Goal: Task Accomplishment & Management: Manage account settings

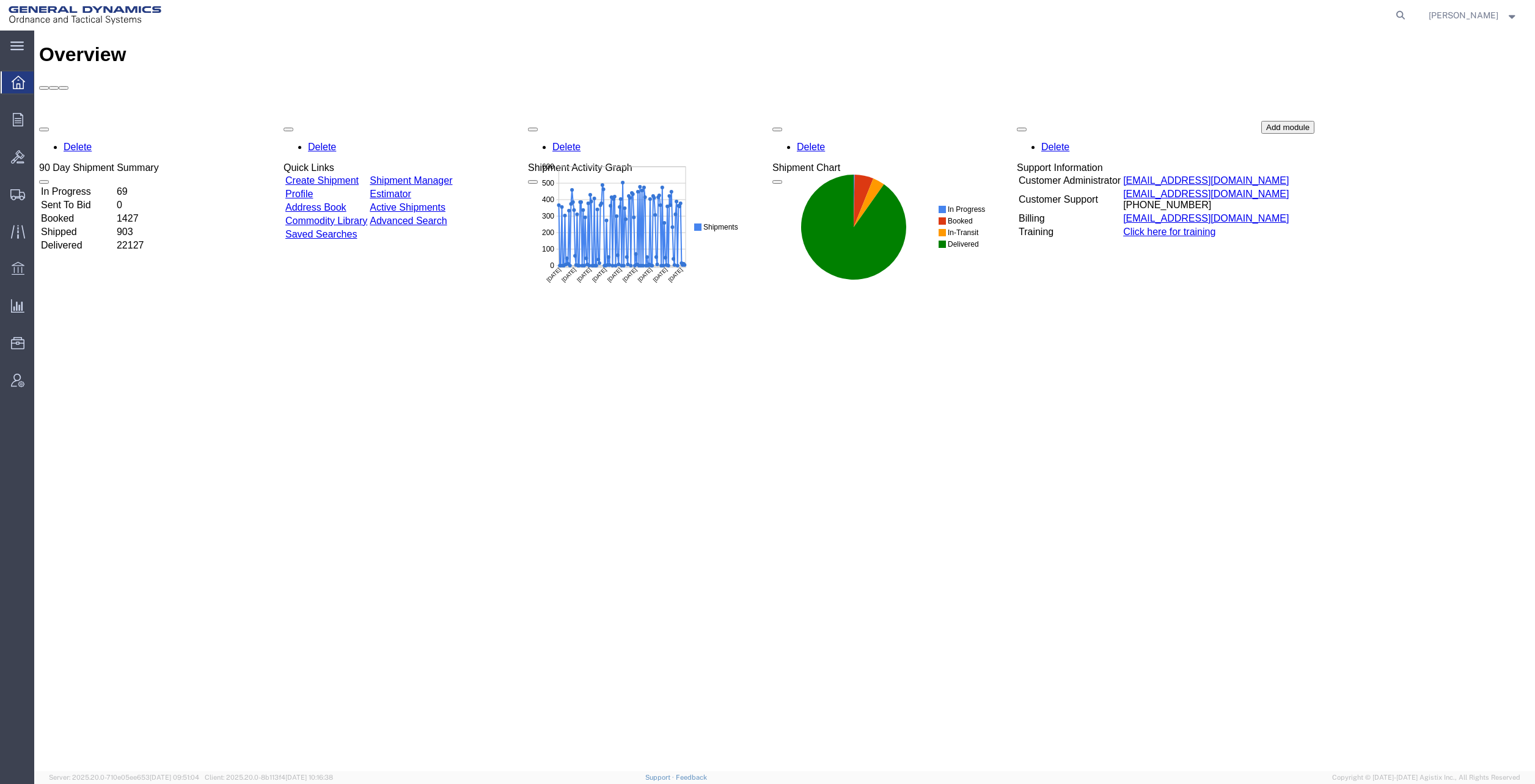
click at [1409, 17] on icon at bounding box center [1400, 15] width 17 height 17
drag, startPoint x: 1097, startPoint y: 14, endPoint x: 1091, endPoint y: 29, distance: 16.2
click at [1097, 8] on input "search" at bounding box center [1205, 15] width 371 height 29
drag, startPoint x: 1126, startPoint y: 60, endPoint x: 1089, endPoint y: 39, distance: 42.5
drag, startPoint x: 1056, startPoint y: 9, endPoint x: 1089, endPoint y: 20, distance: 34.8
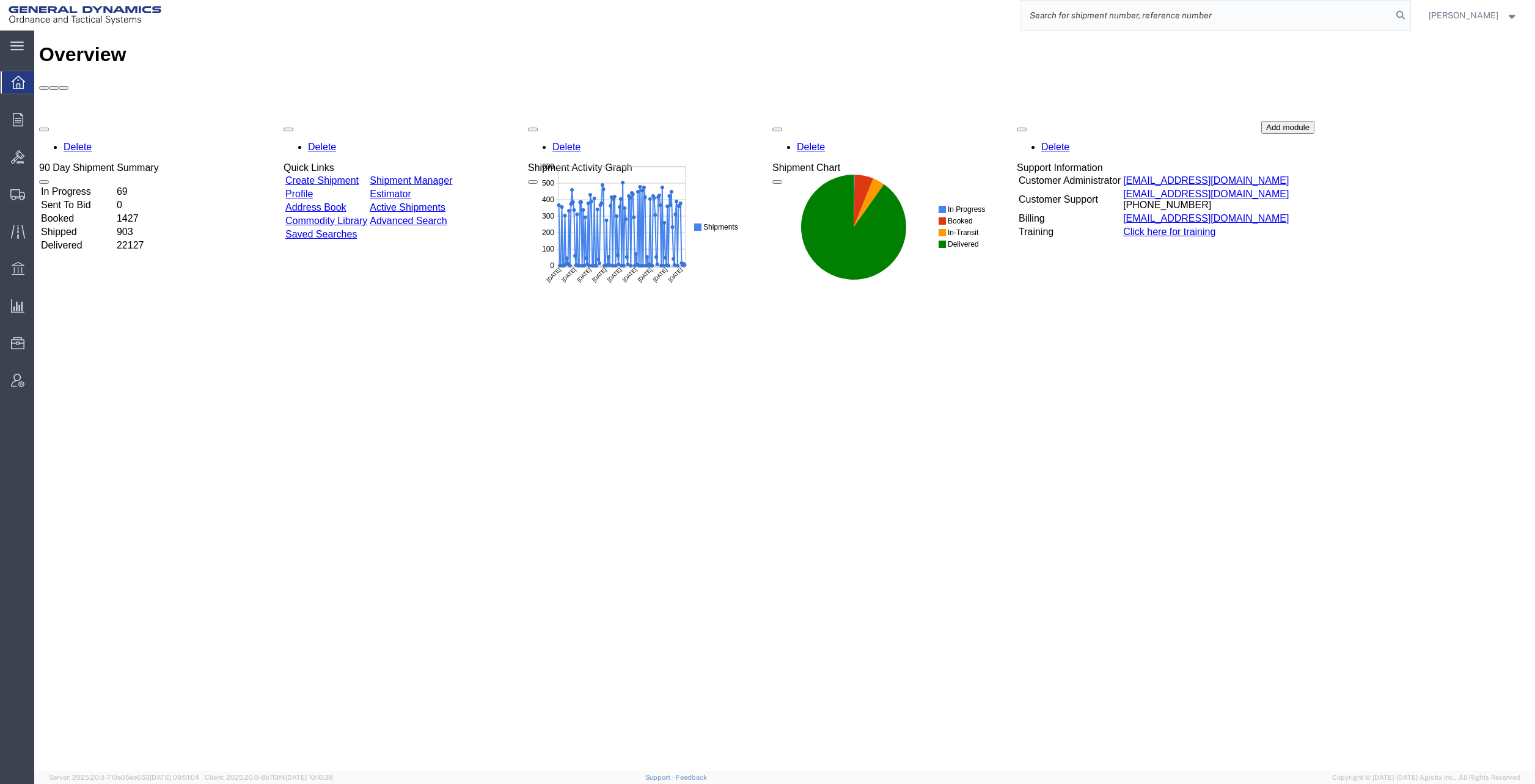
paste input "56951376"
type input "56951376"
click at [1411, 7] on form "56951376" at bounding box center [1215, 15] width 391 height 31
click at [1409, 12] on icon at bounding box center [1400, 15] width 17 height 17
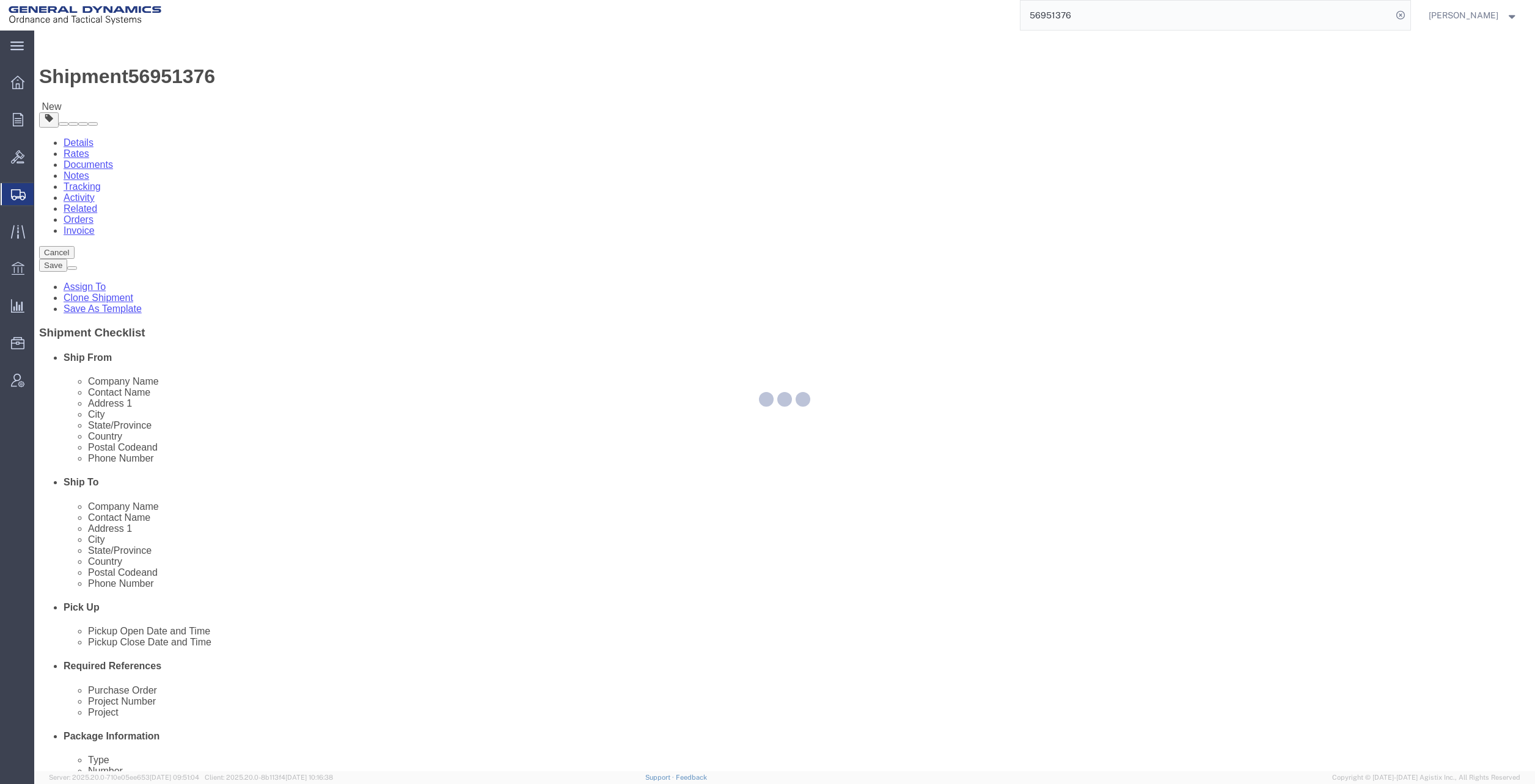
select select
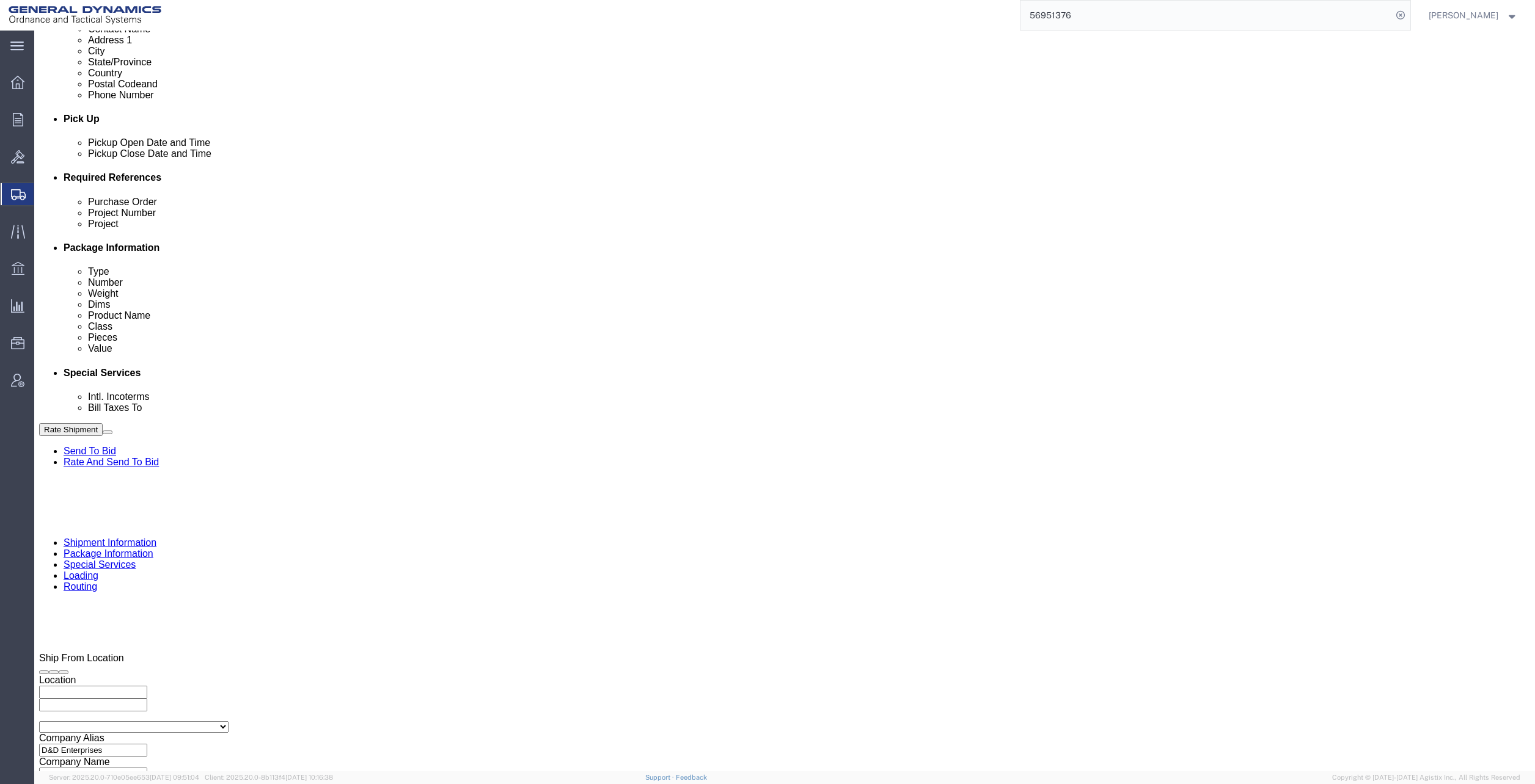
scroll to position [503, 0]
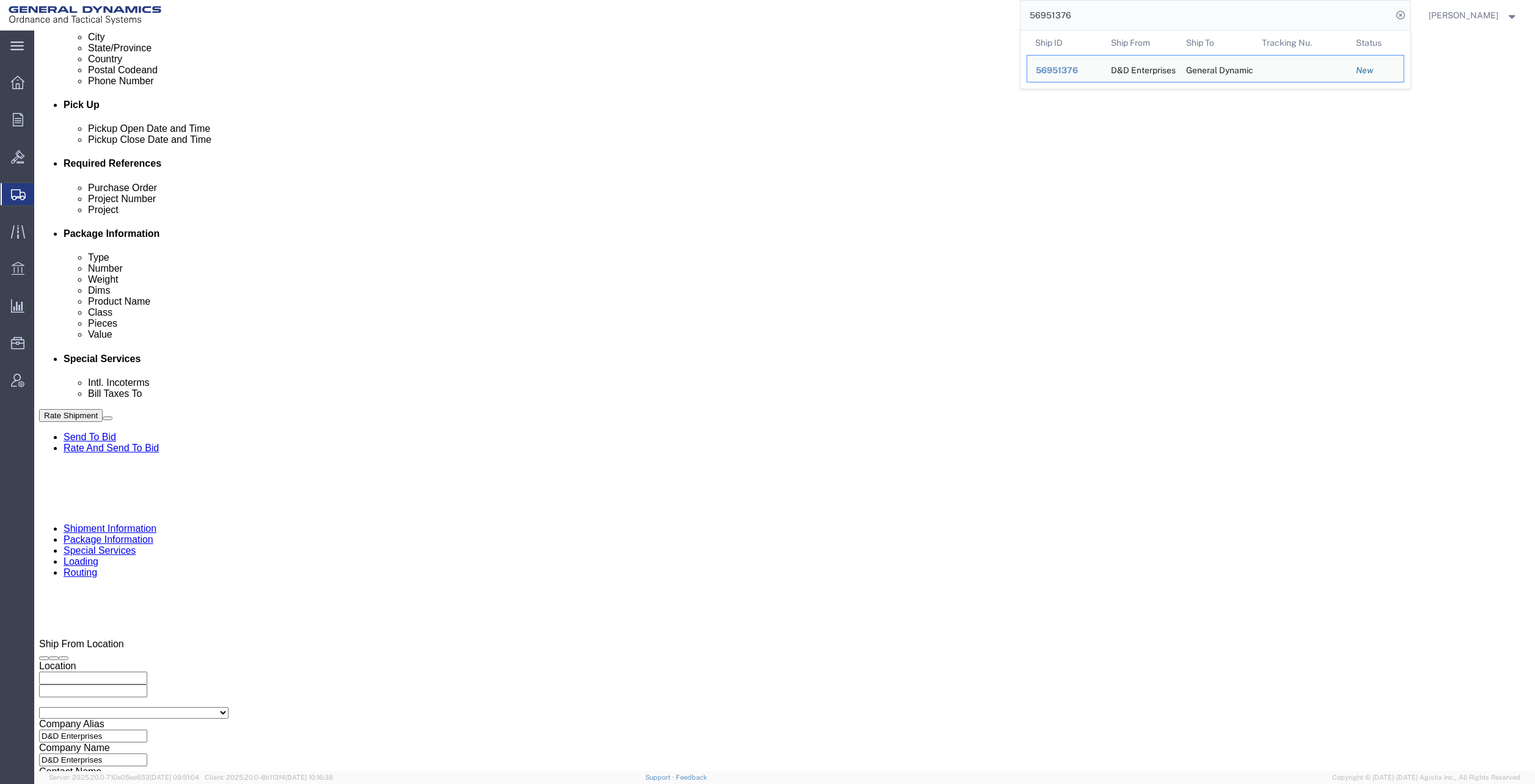
click select "Select Air Less than Truckload Multi-Leg Ocean Freight Rail Small Parcel Truckl…"
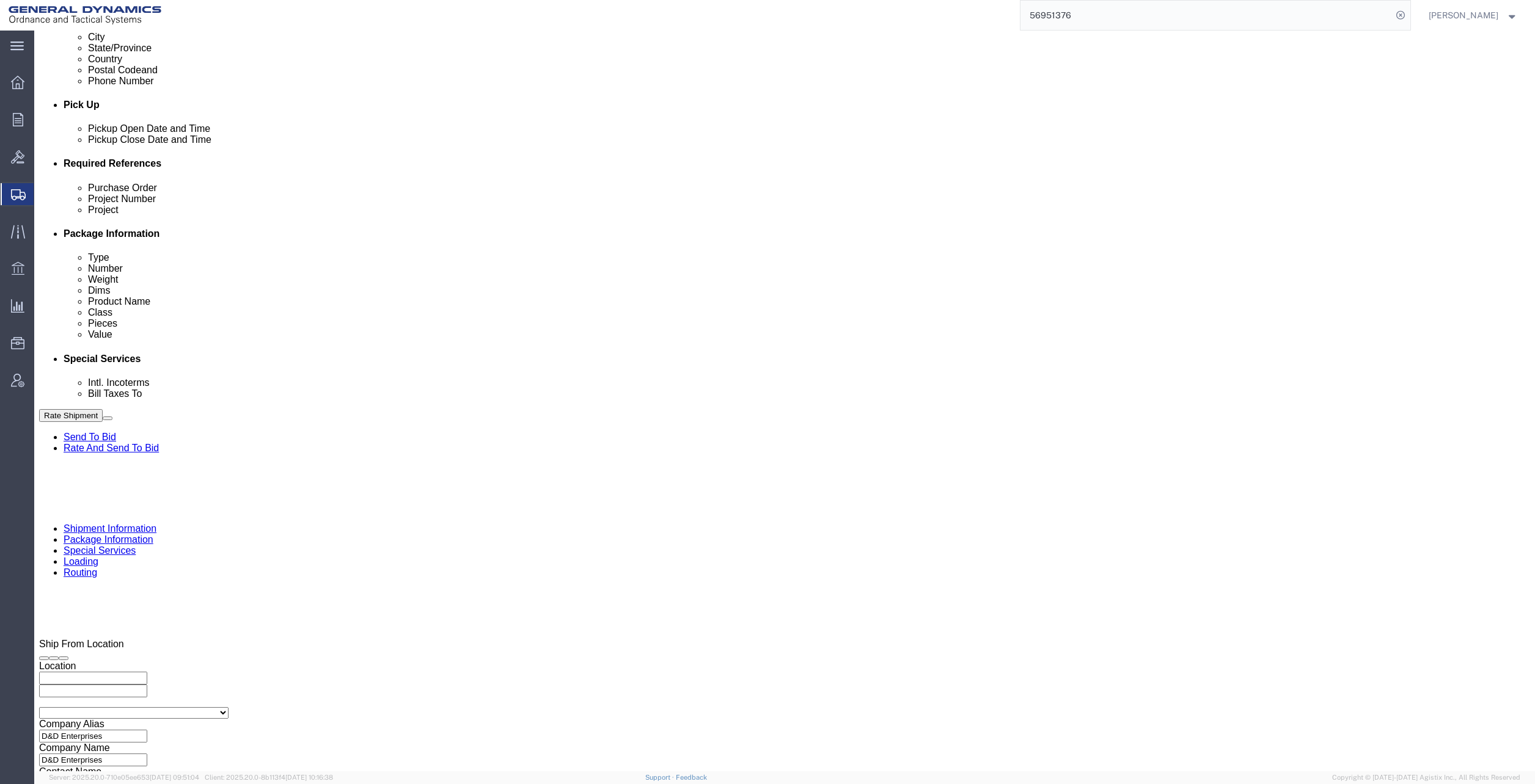
select select "TL"
click select "Select Air Less than Truckload Multi-Leg Ocean Freight Rail Small Parcel Truckl…"
click input "text"
type input "NA"
click input "text"
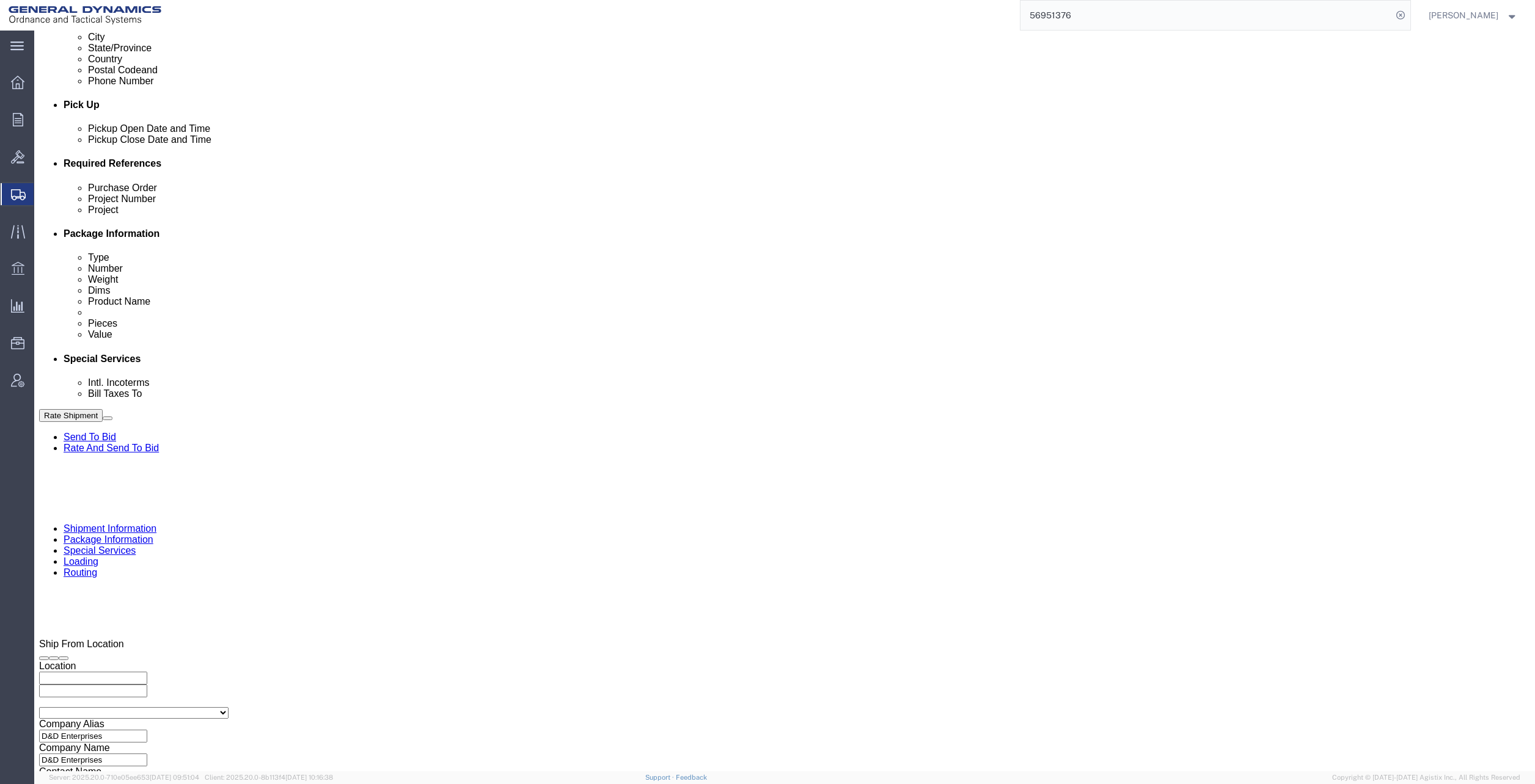
type input "NA"
click button "Continue"
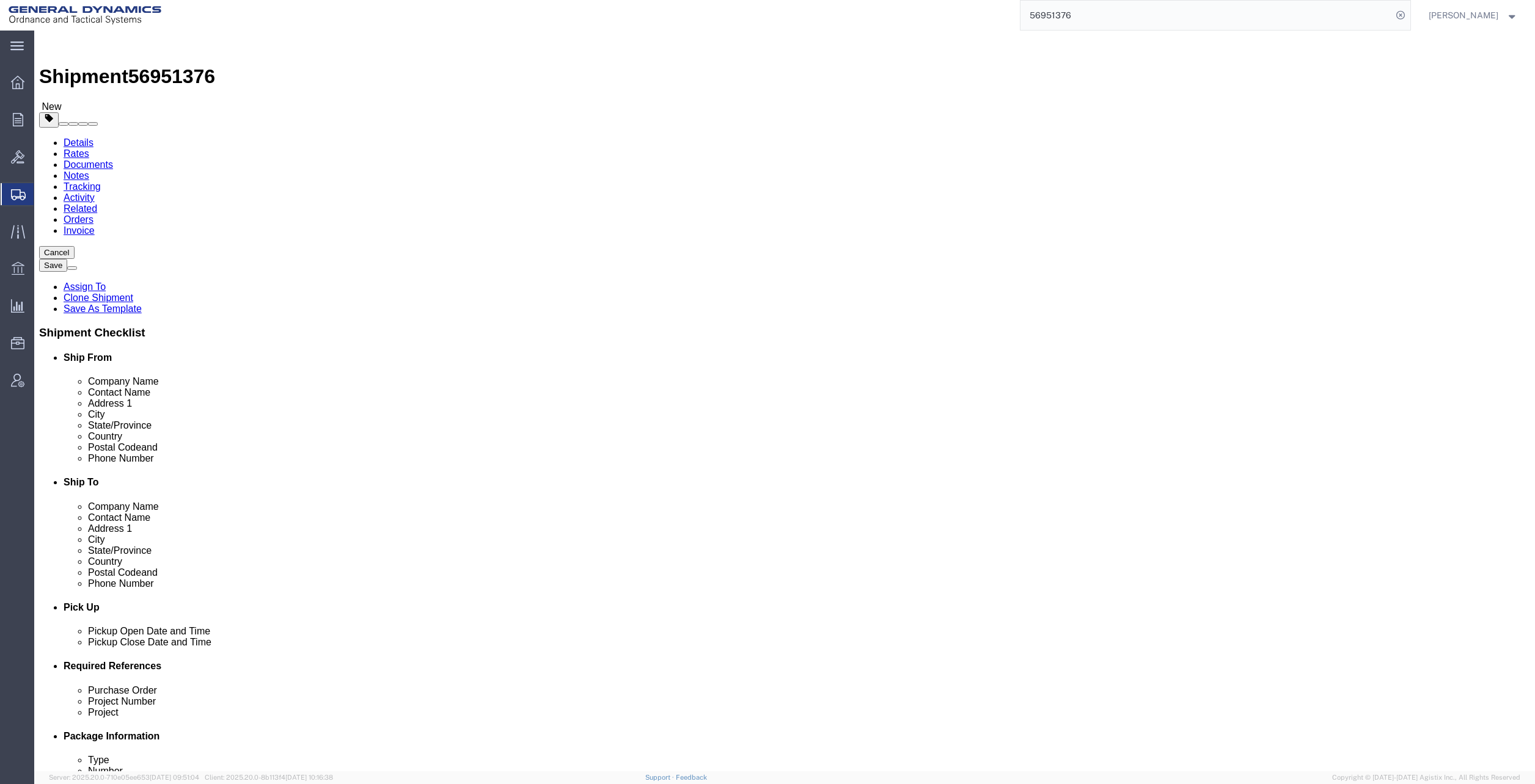
click dd "4837.00 Each"
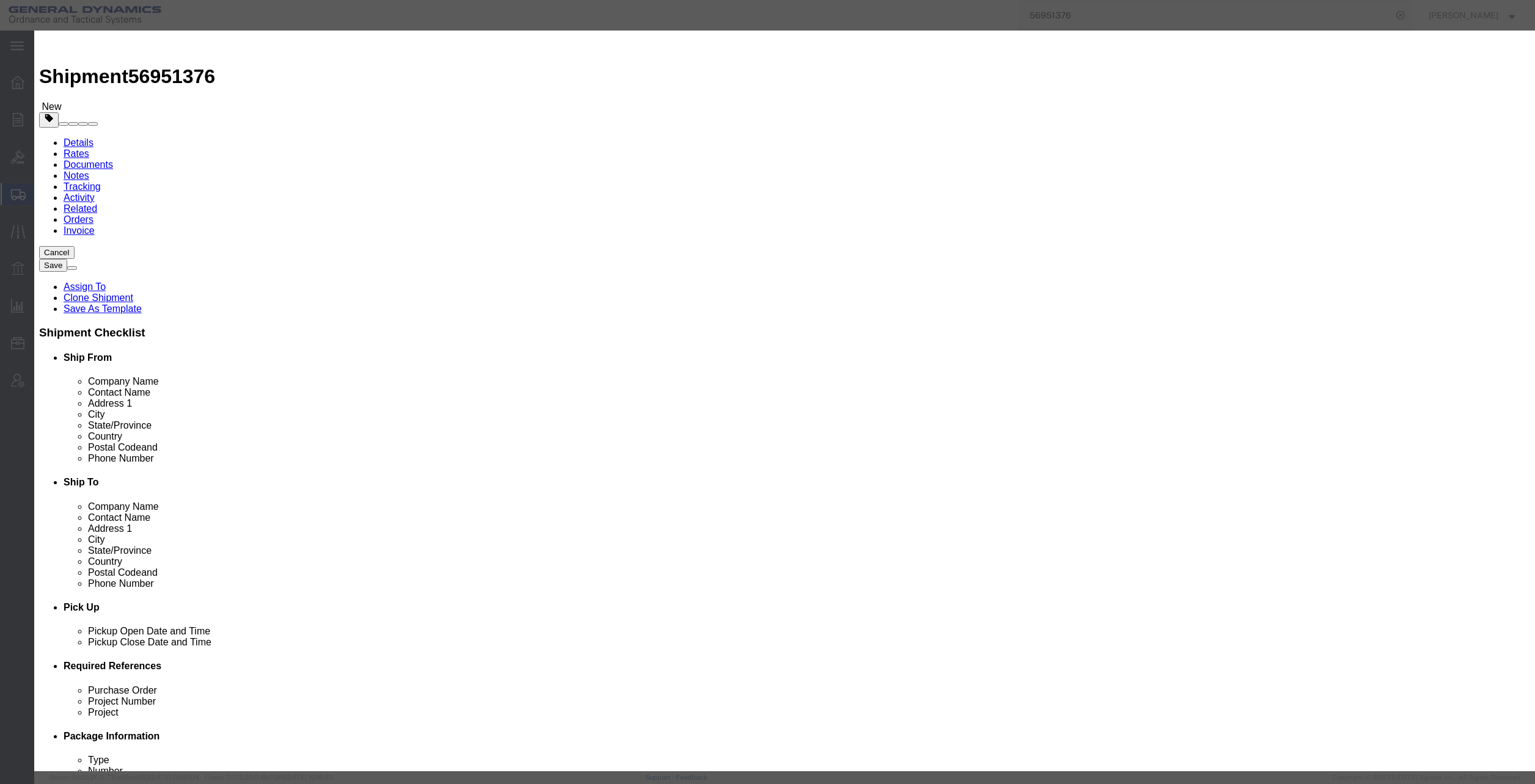
click button "Save & Close"
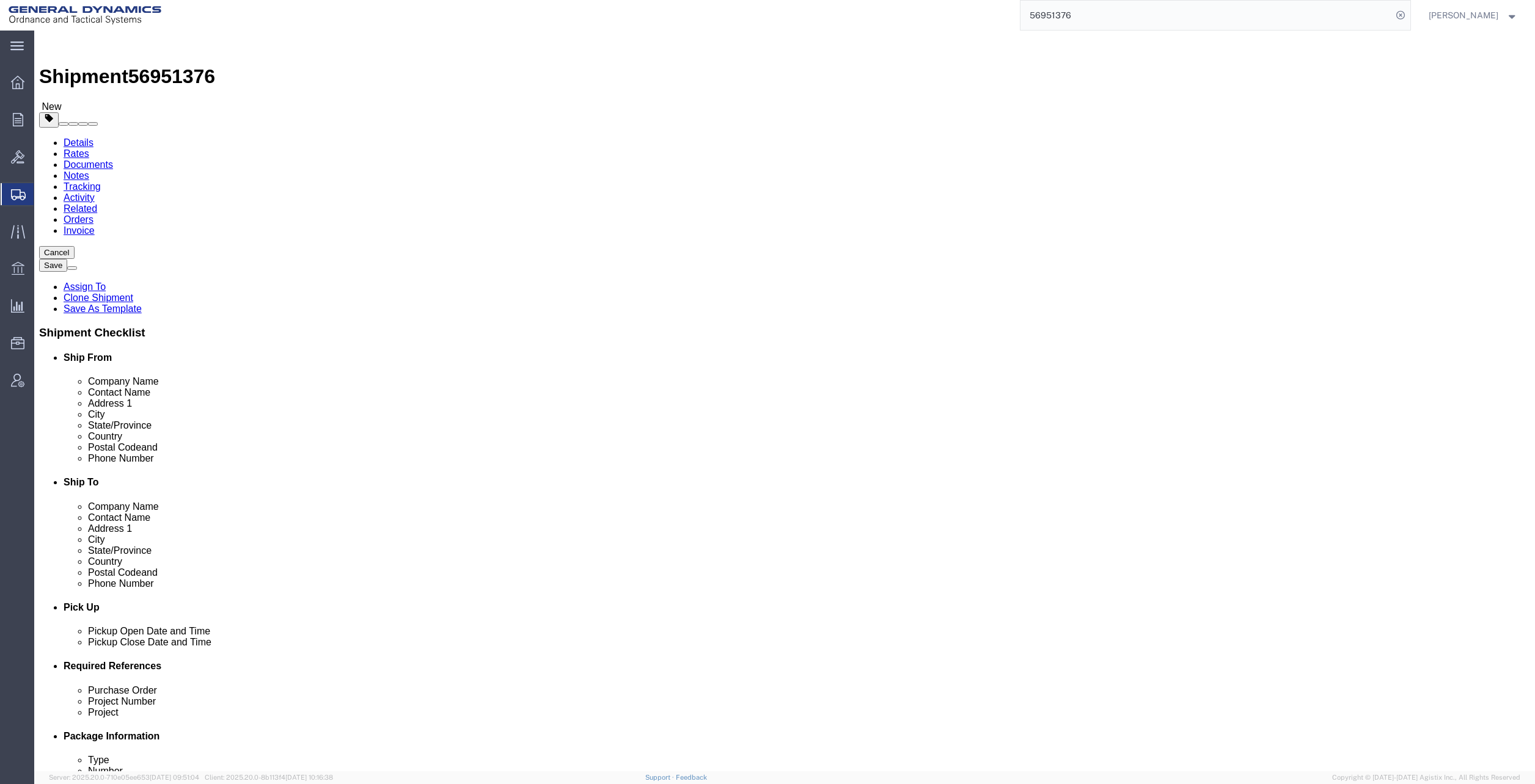
click link "Shipment Information"
click at [29, 43] on div "main_menu Created with Sketch." at bounding box center [17, 46] width 34 height 31
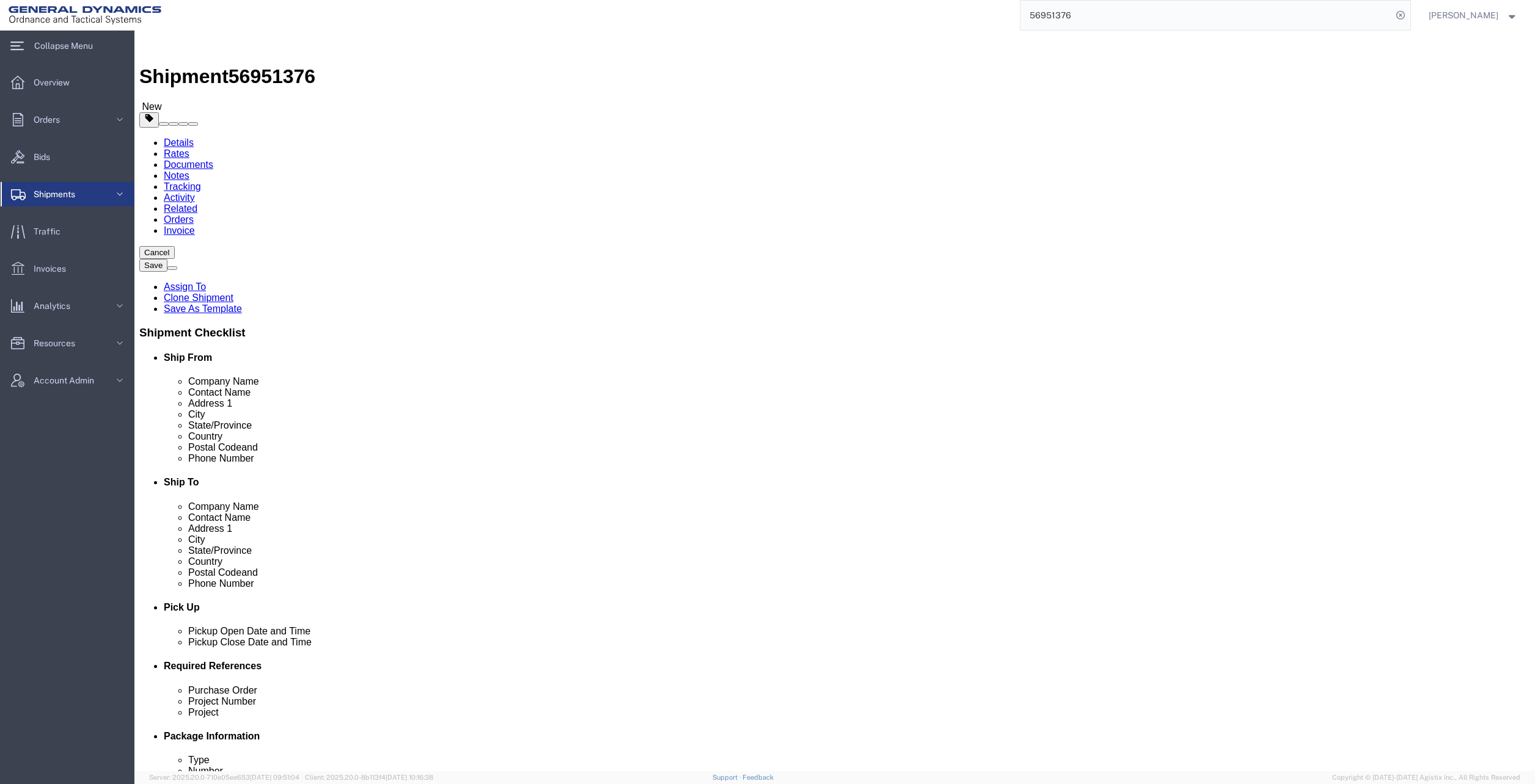
click at [122, 198] on icon at bounding box center [120, 194] width 12 height 12
click at [108, 215] on span "Shipment Manager" at bounding box center [69, 216] width 113 height 25
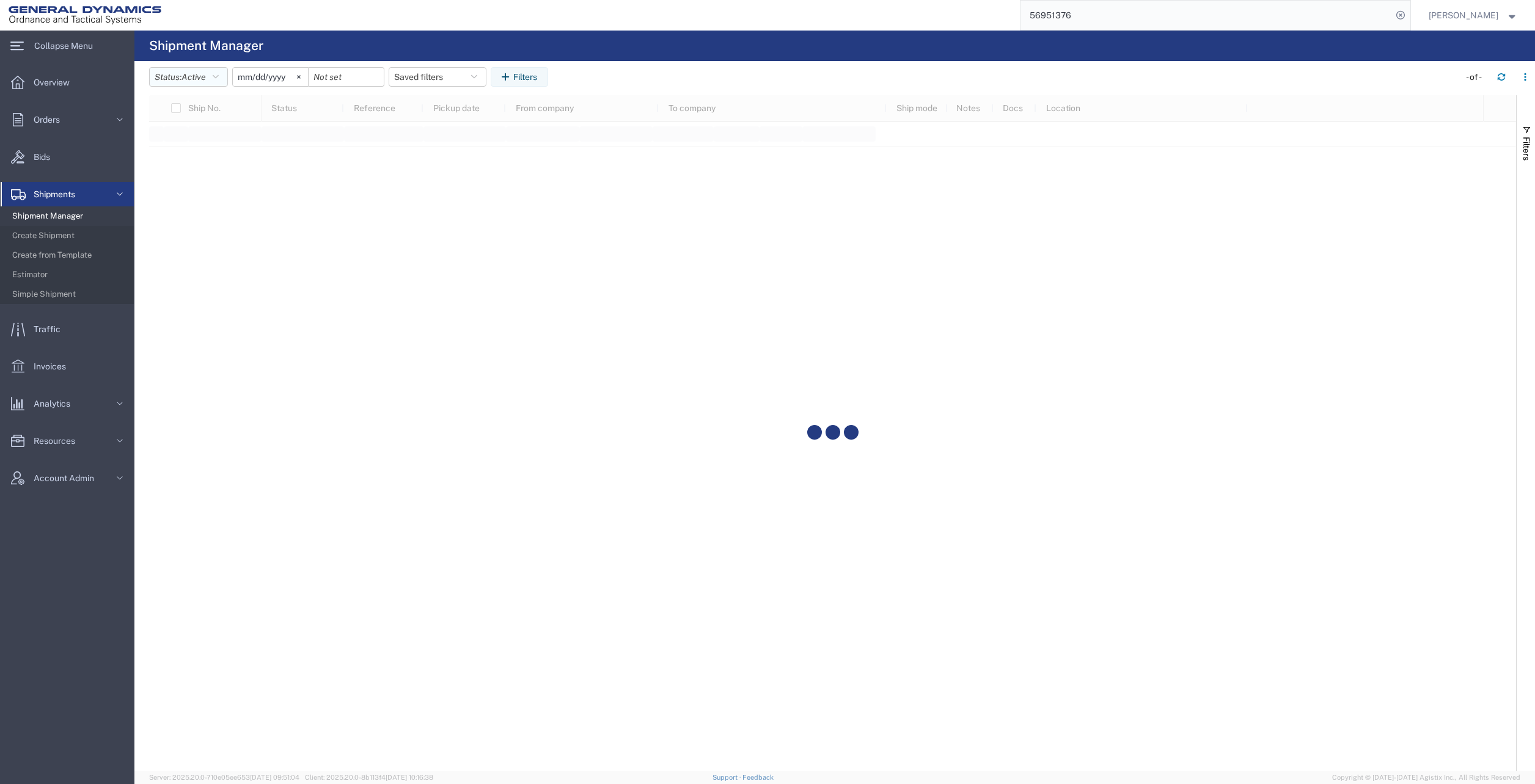
click at [213, 77] on button "Status: Active" at bounding box center [188, 77] width 79 height 19
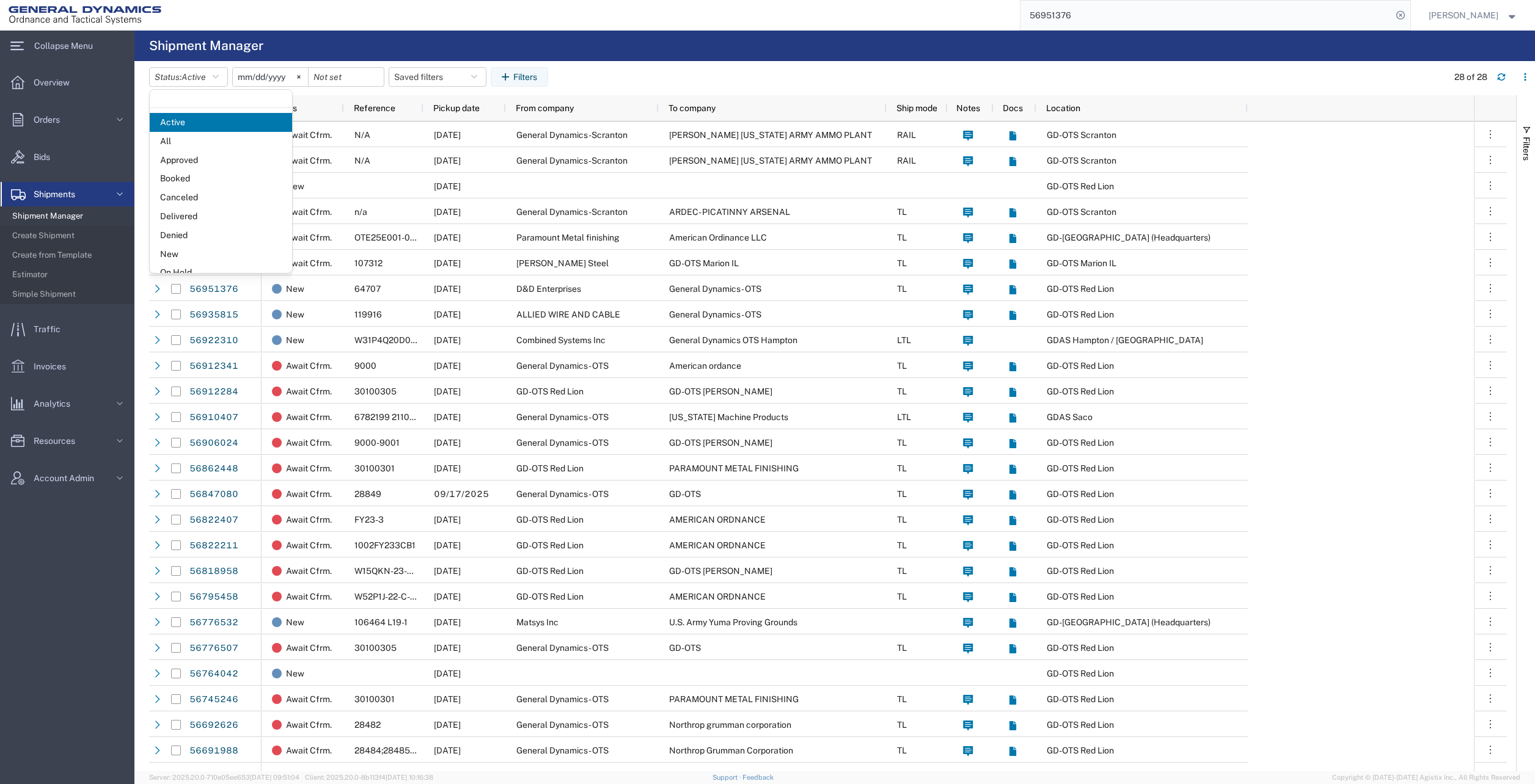
click at [191, 137] on span "All" at bounding box center [221, 141] width 142 height 19
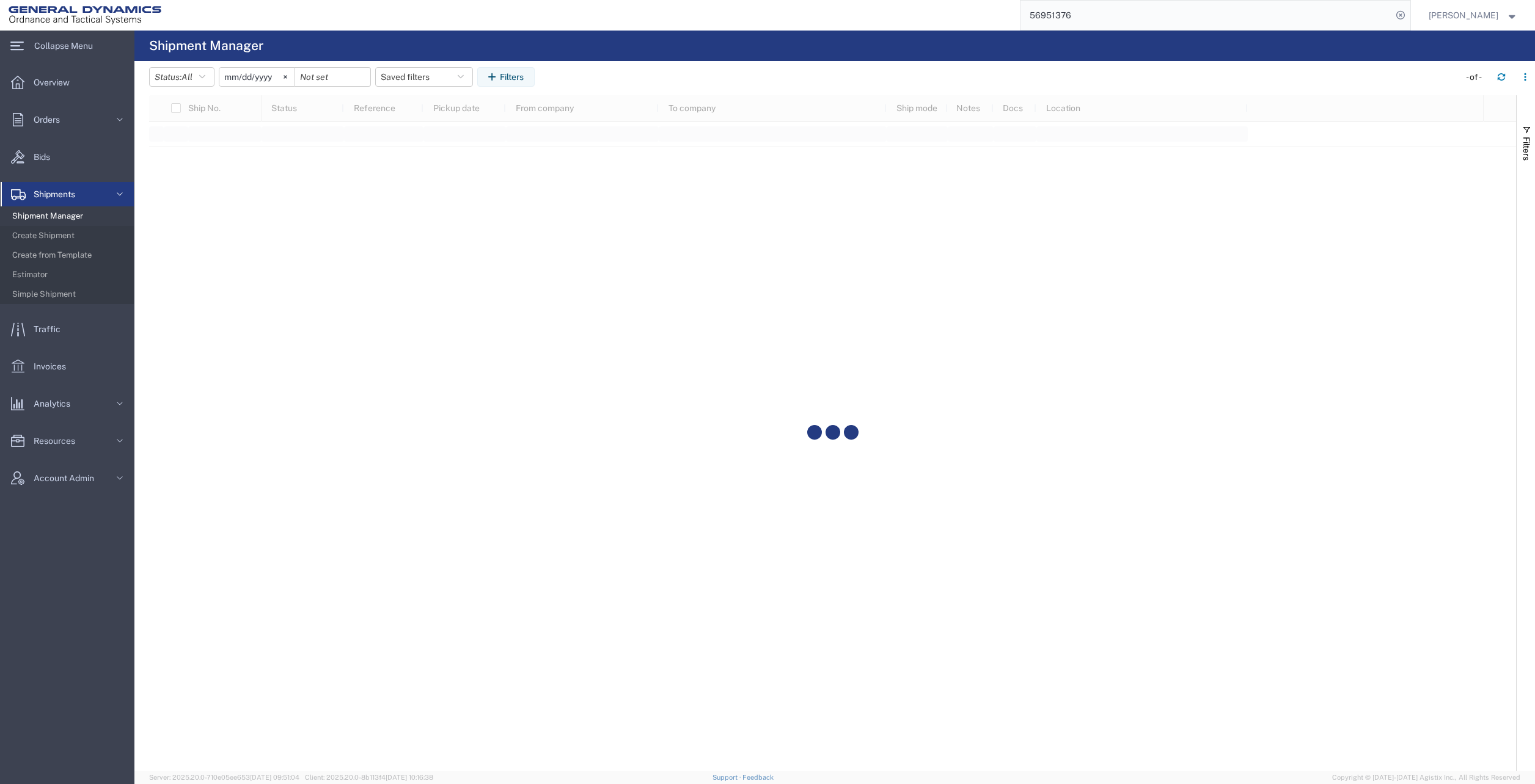
click at [525, 79] on button "Filters" at bounding box center [505, 77] width 57 height 19
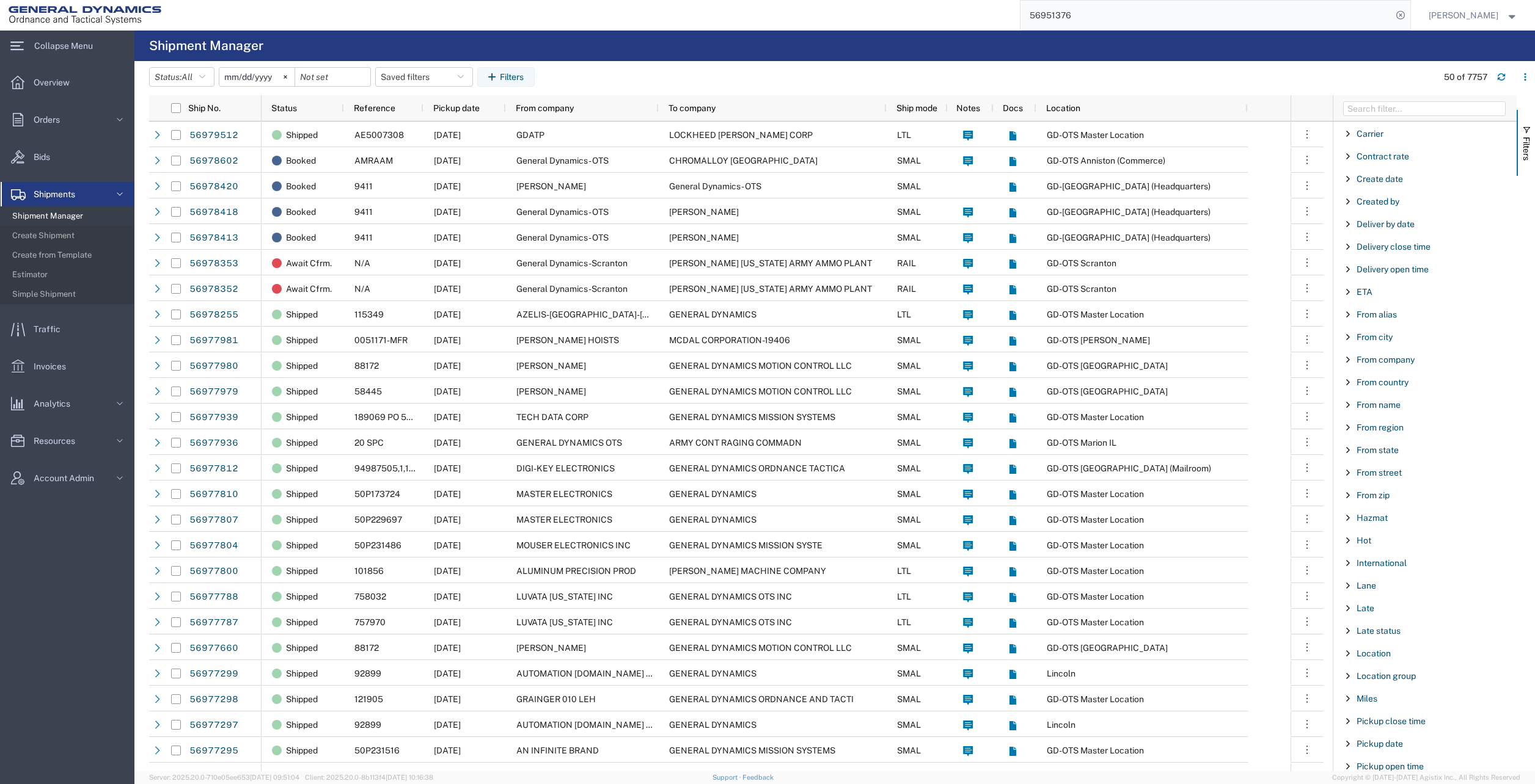
scroll to position [183, 0]
click at [1397, 359] on span "From company" at bounding box center [1385, 356] width 58 height 10
click at [1404, 409] on input "Filter Value" at bounding box center [1428, 407] width 160 height 15
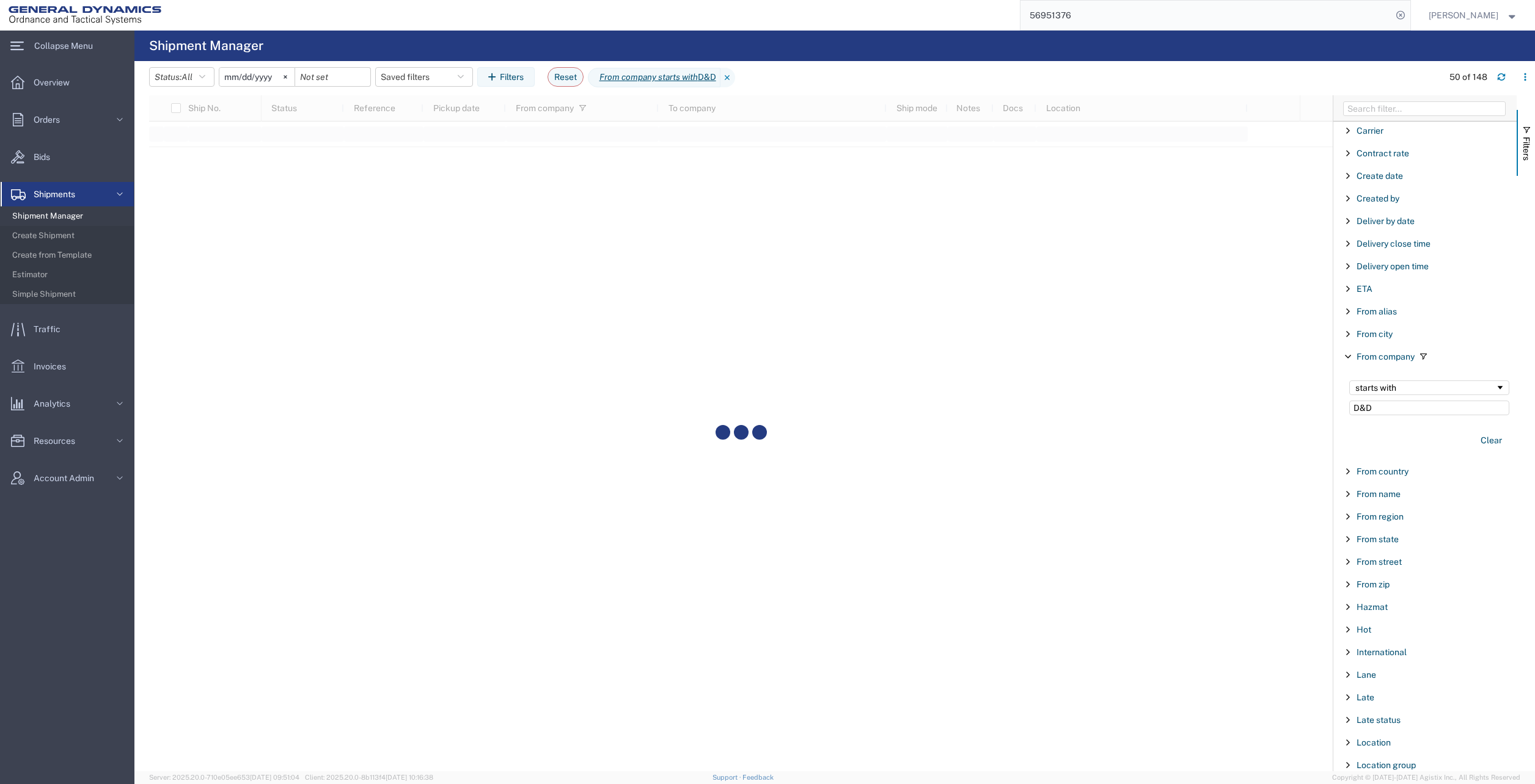
type input "D&D"
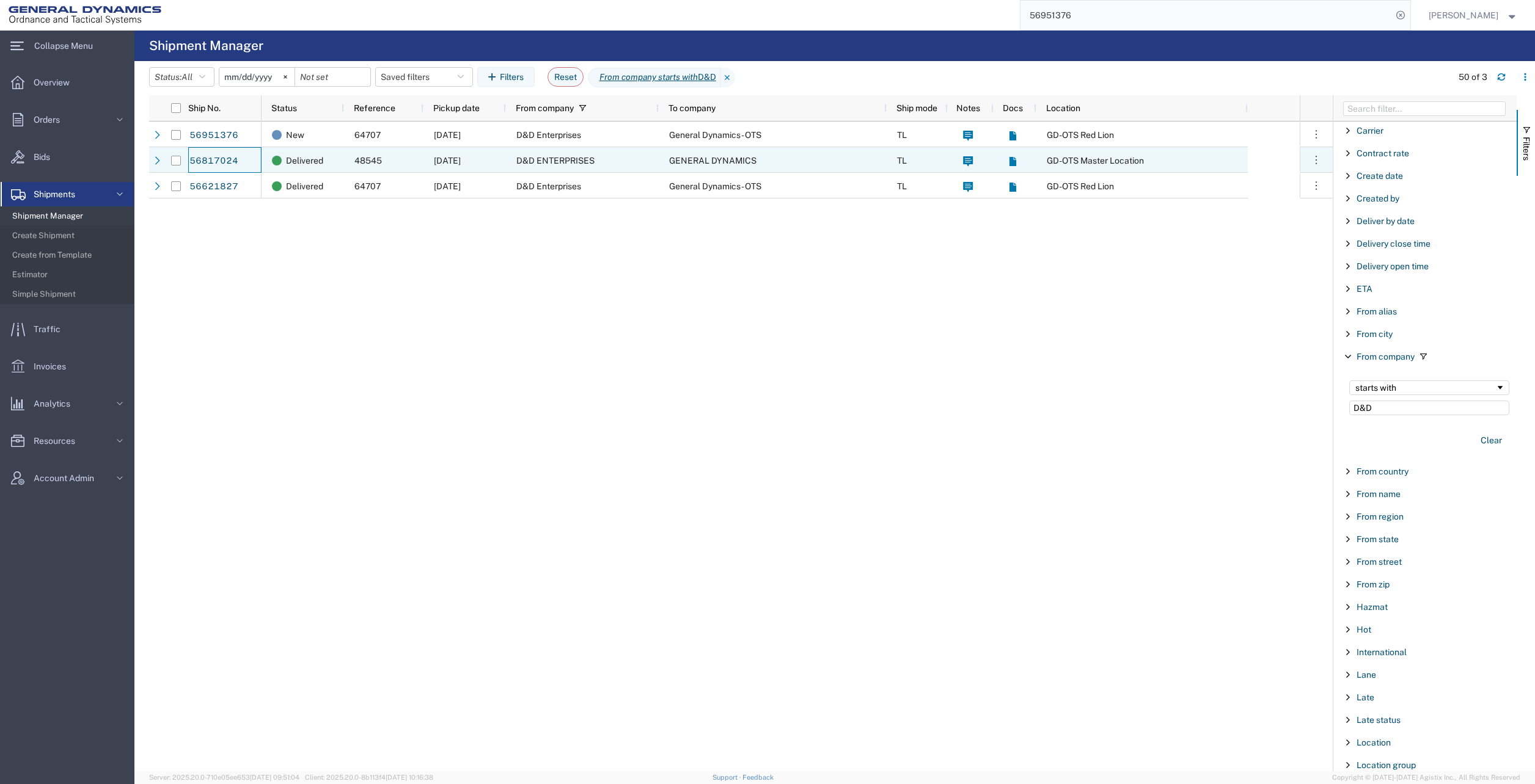
click at [218, 162] on link "56817024" at bounding box center [213, 161] width 50 height 19
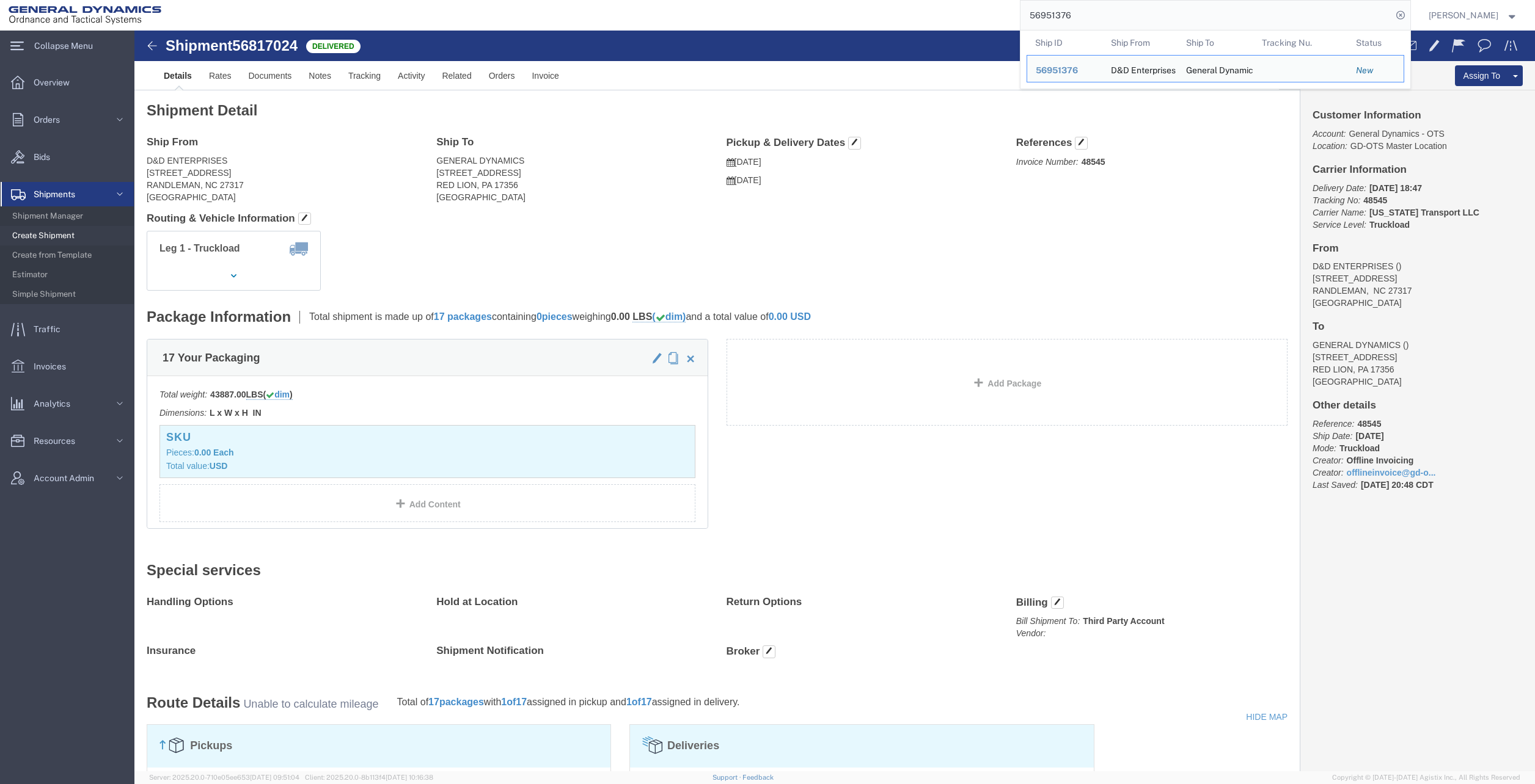
click at [1156, 16] on input "56951376" at bounding box center [1205, 15] width 371 height 29
click at [1078, 66] on span "56951376" at bounding box center [1057, 70] width 42 height 10
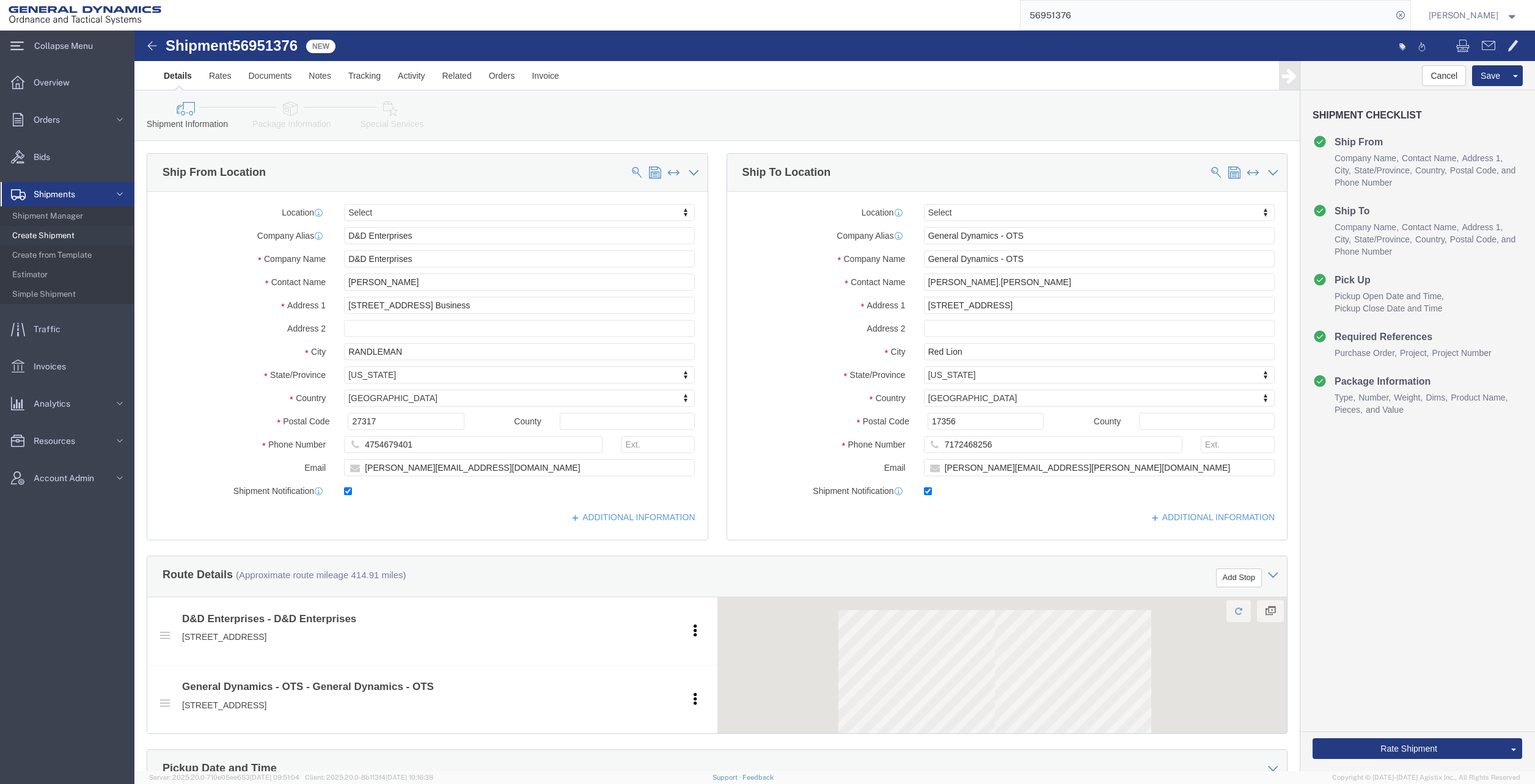
select select
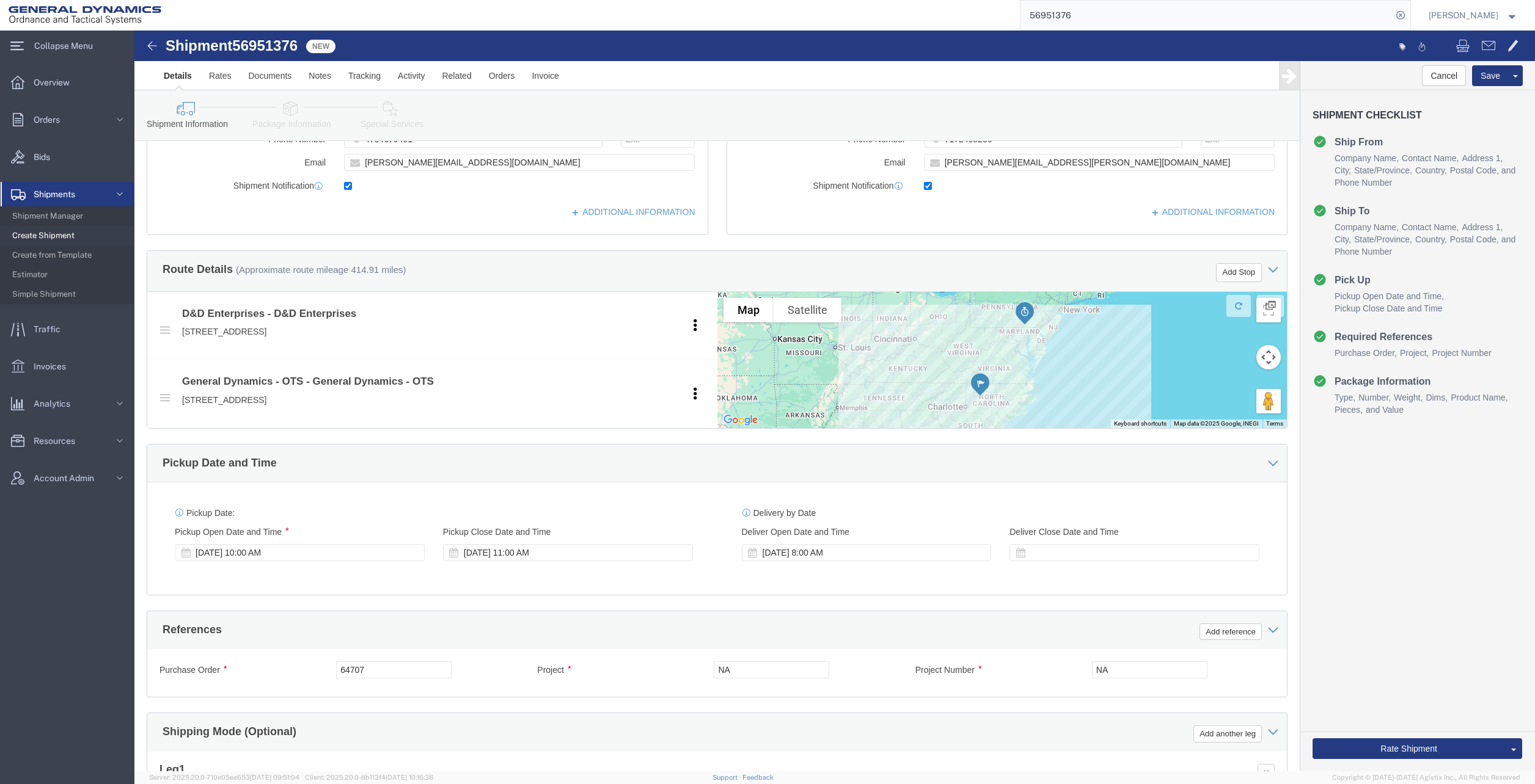
scroll to position [136, 0]
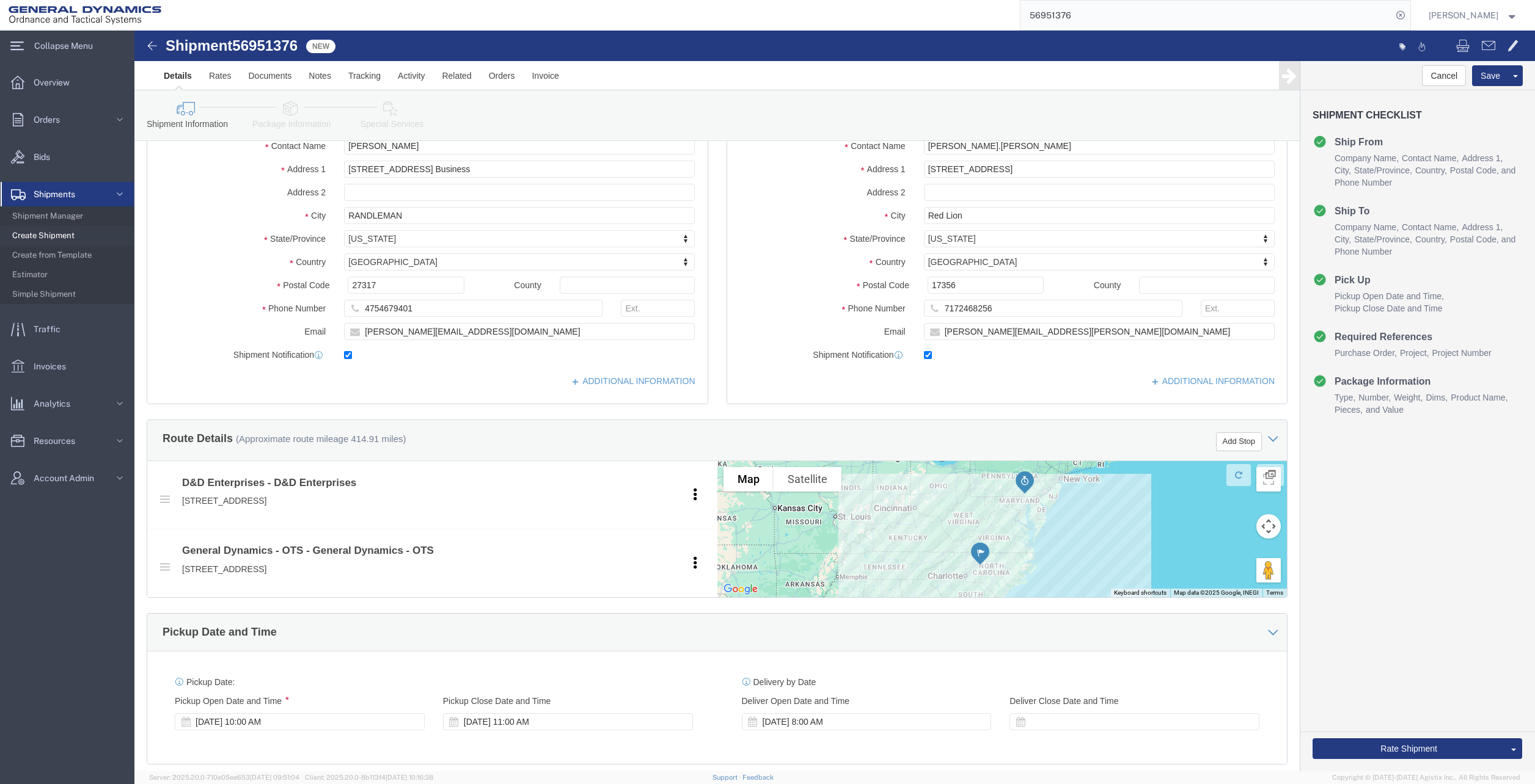
click link "Package Information"
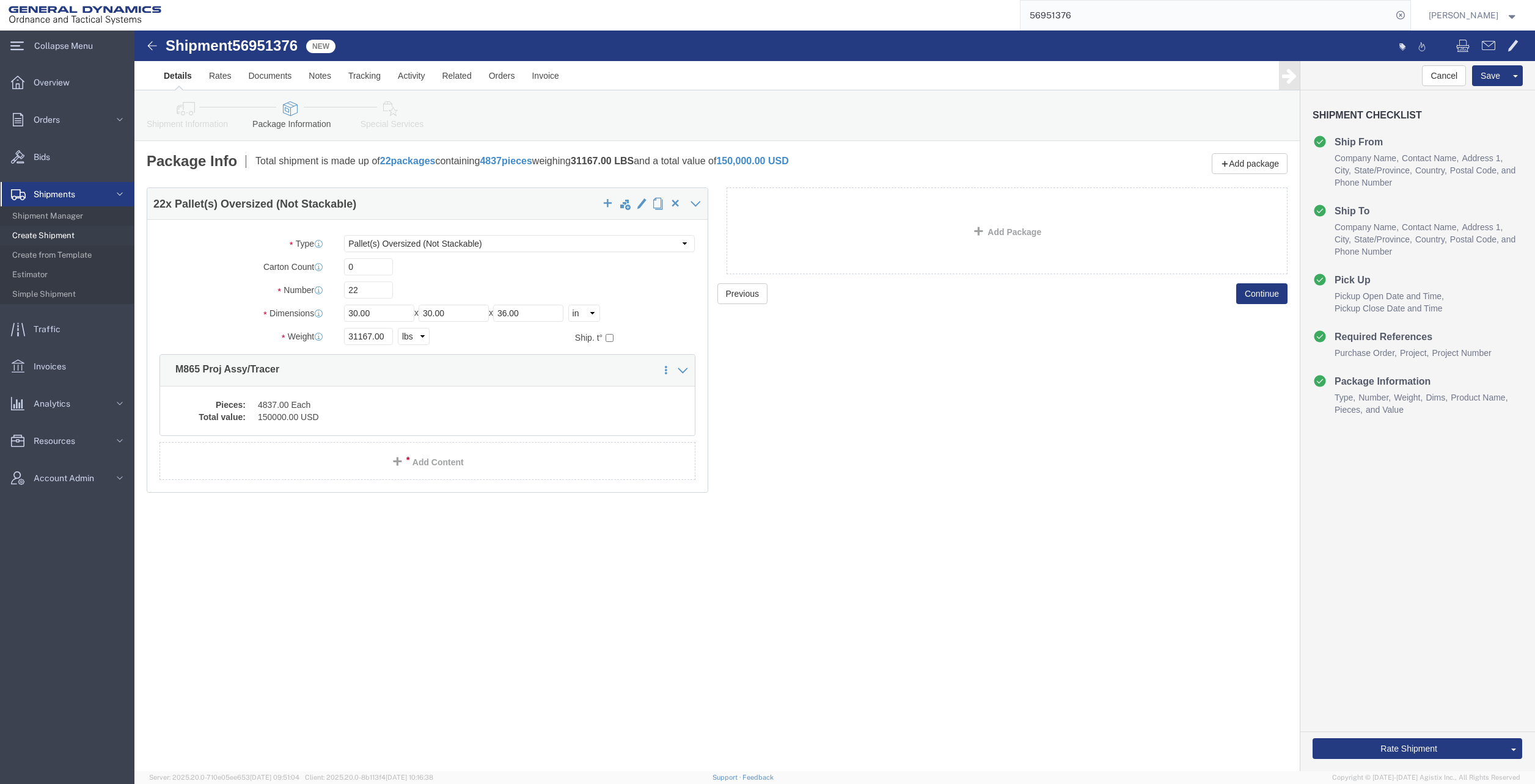
click link "Special Services"
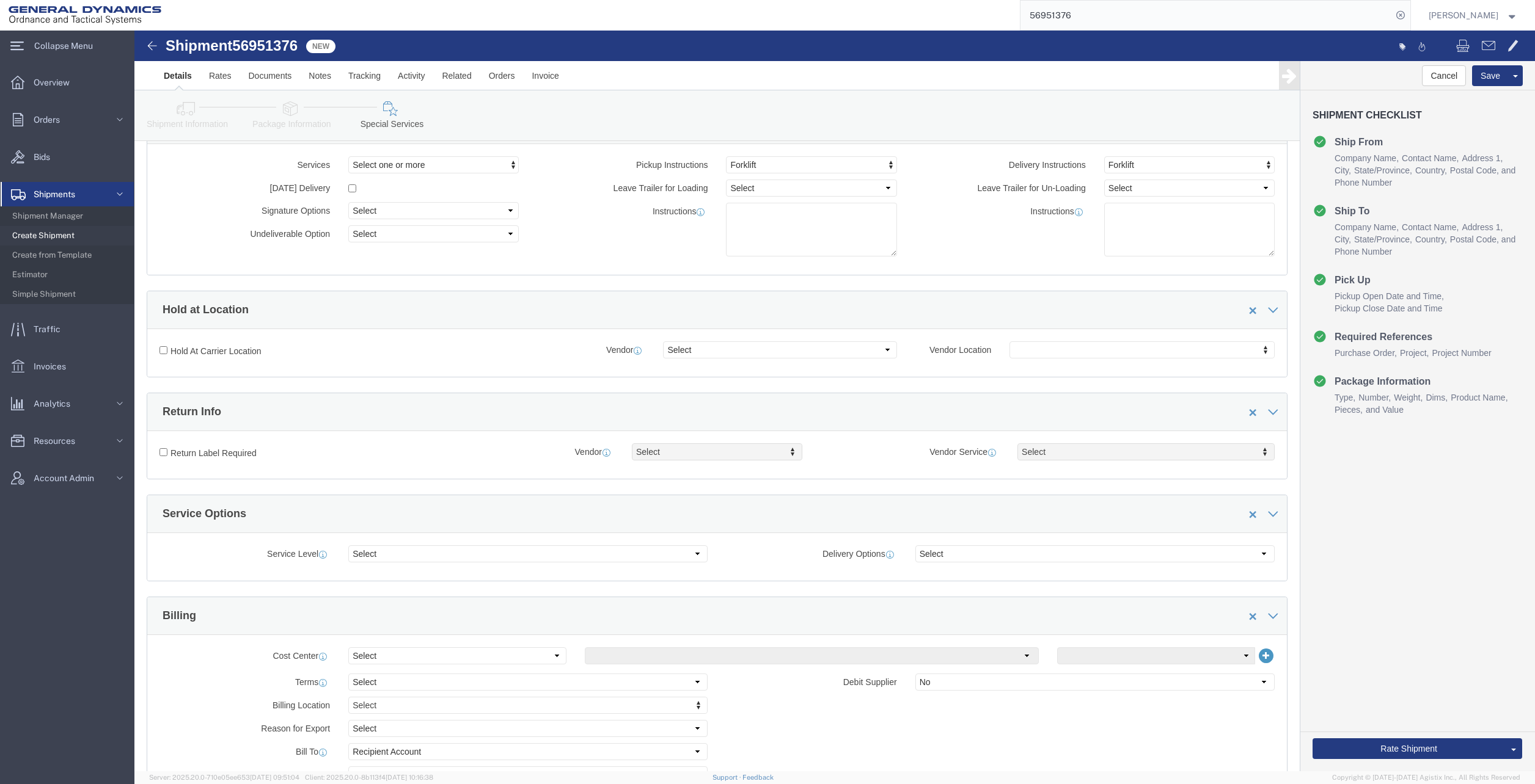
scroll to position [366, 0]
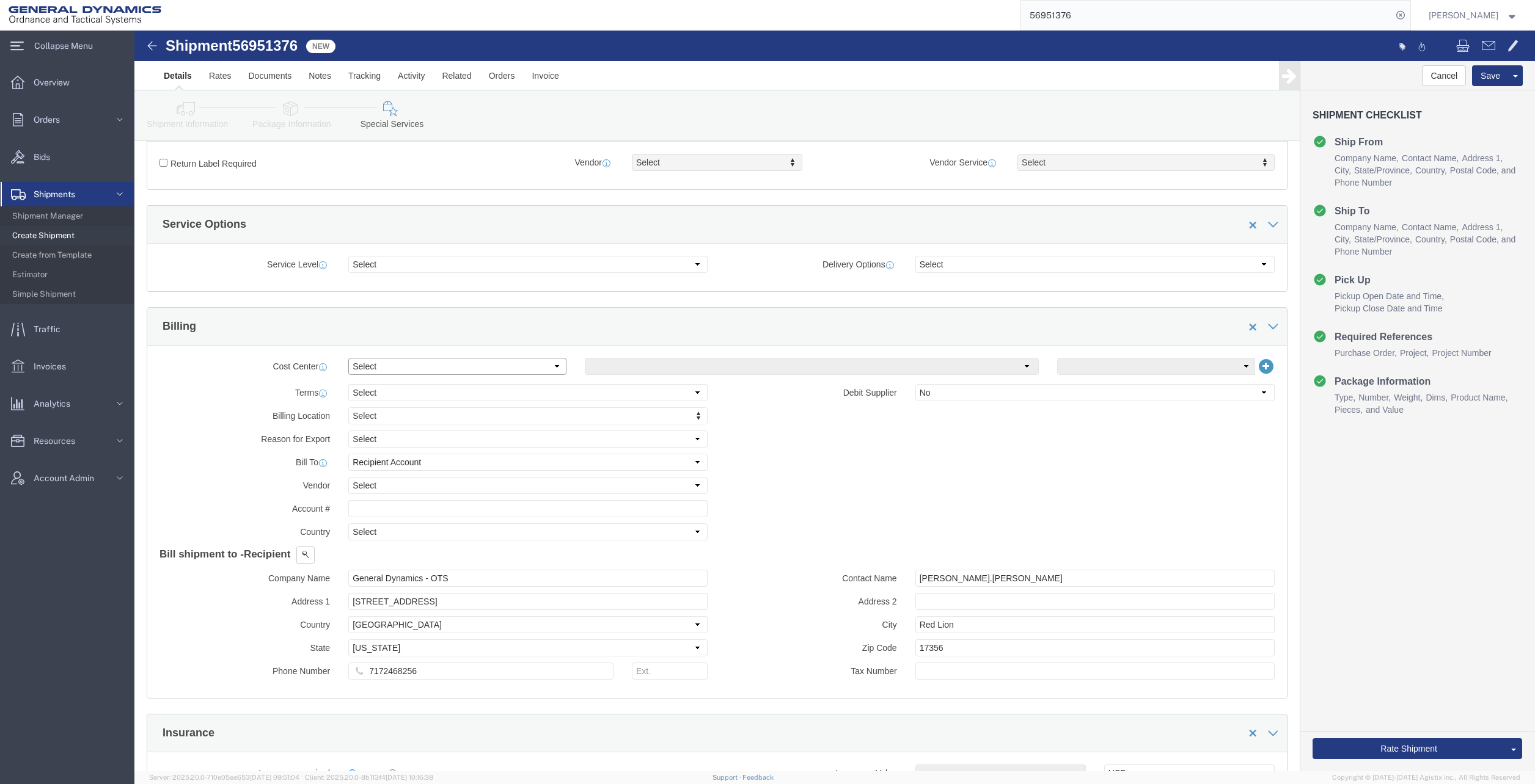
click select "Select Buyer Cost Center Department Operations Number Order Number Sales Person"
select select "DEPARTMENT"
click select "Select Buyer Cost Center Department Operations Number Order Number Sales Person"
drag, startPoint x: 489, startPoint y: 325, endPoint x: 478, endPoint y: 338, distance: 17.0
click div "Cost Center Select Buyer Cost Center Department Operations Number Order Number …"
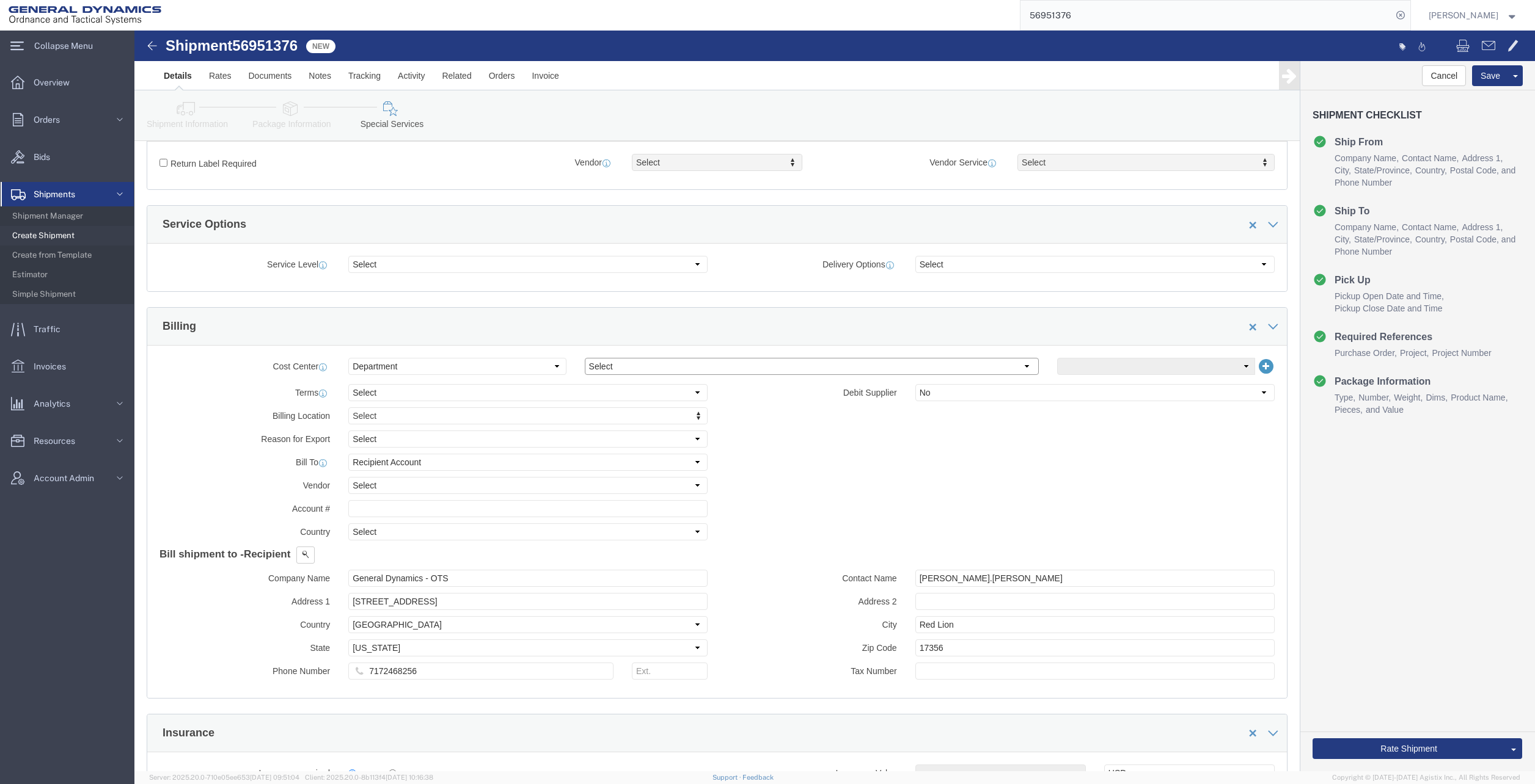
click select "Select [GEOGRAPHIC_DATA] [GEOGRAPHIC_DATA] [GEOGRAPHIC_DATA] [GEOGRAPHIC_DATA] …"
select select "1763983"
click select "Select [GEOGRAPHIC_DATA] [GEOGRAPHIC_DATA] [GEOGRAPHIC_DATA] [GEOGRAPHIC_DATA] …"
click button "Rate Shipment"
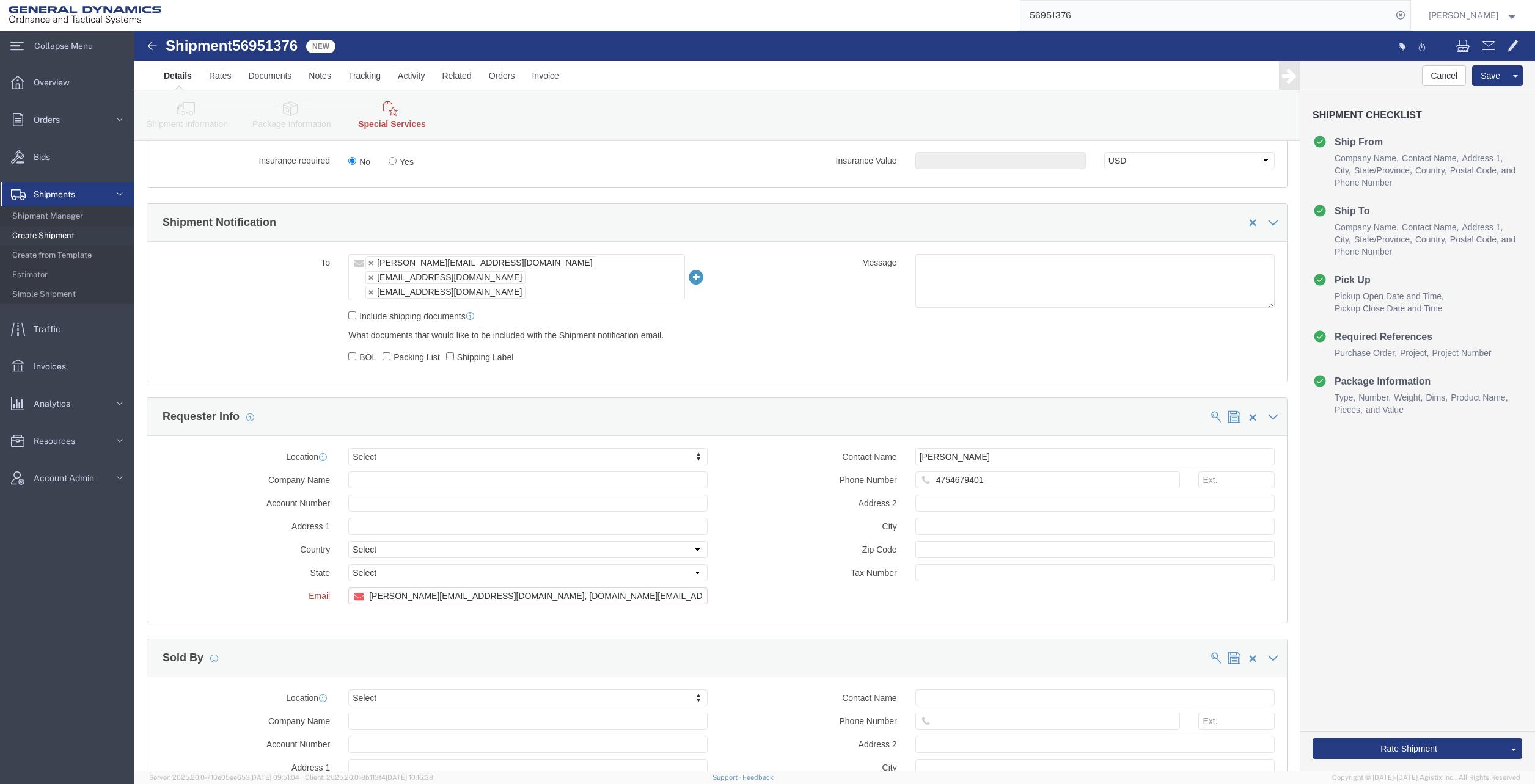
scroll to position [1038, 0]
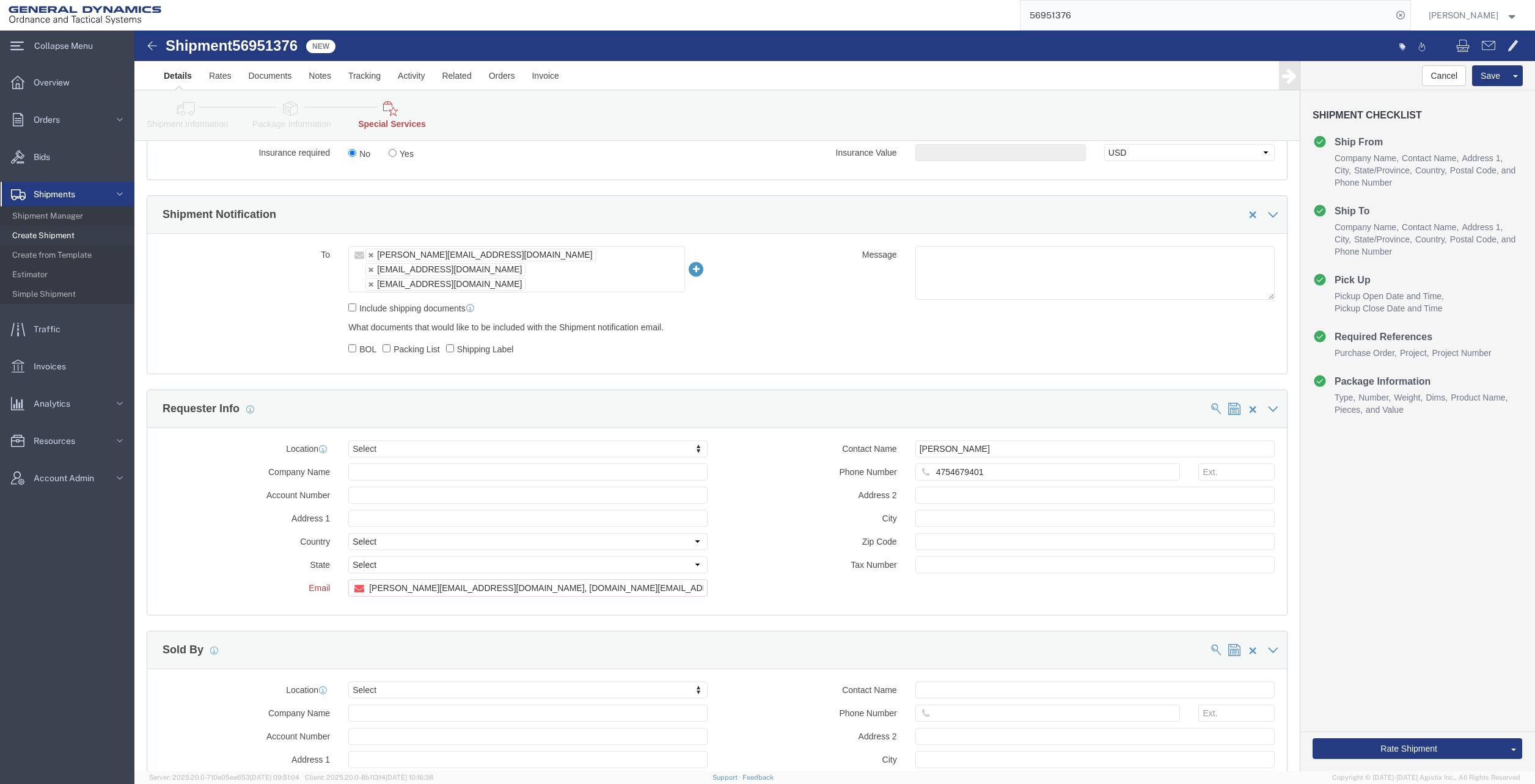
click icon
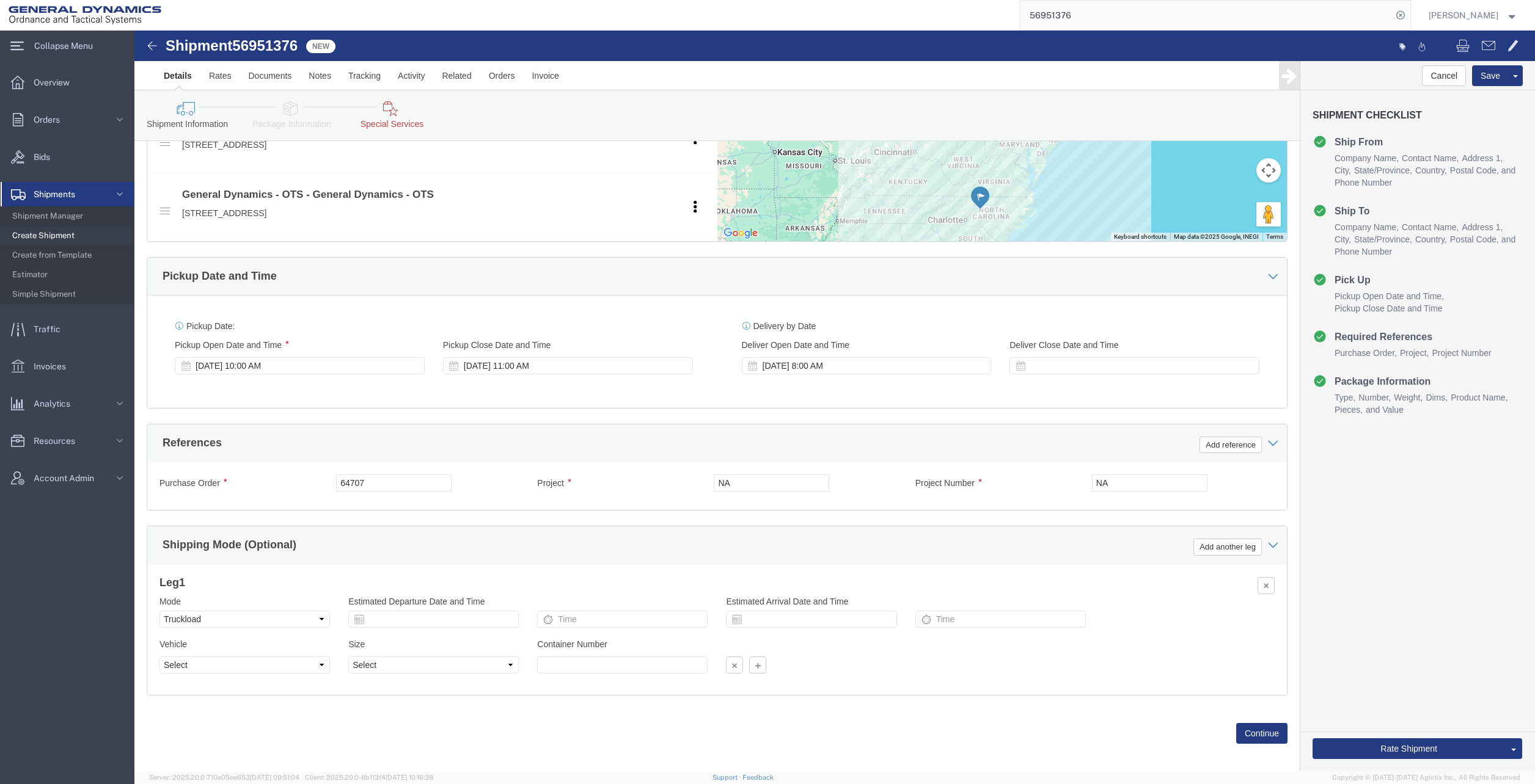
scroll to position [553, 0]
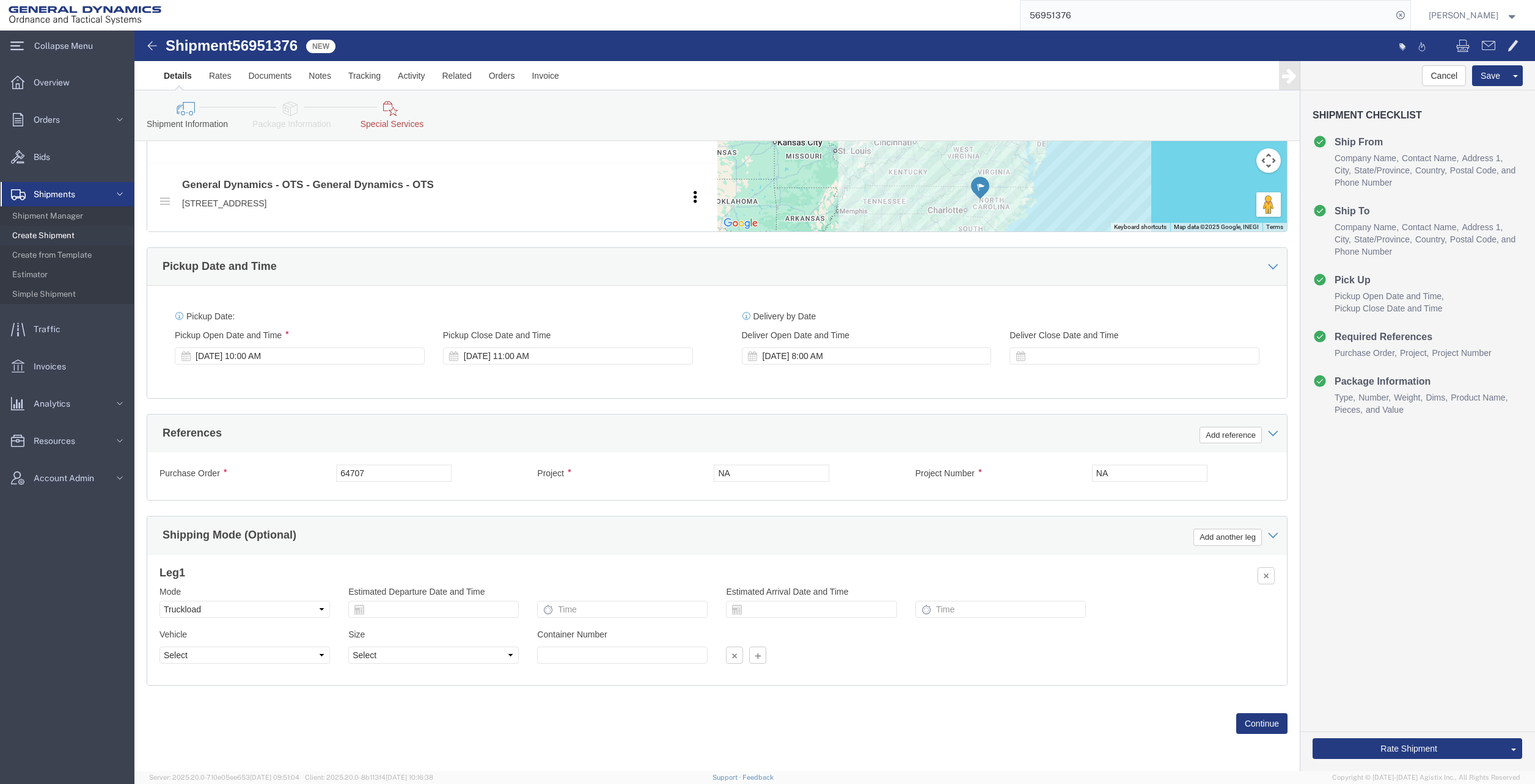
click icon
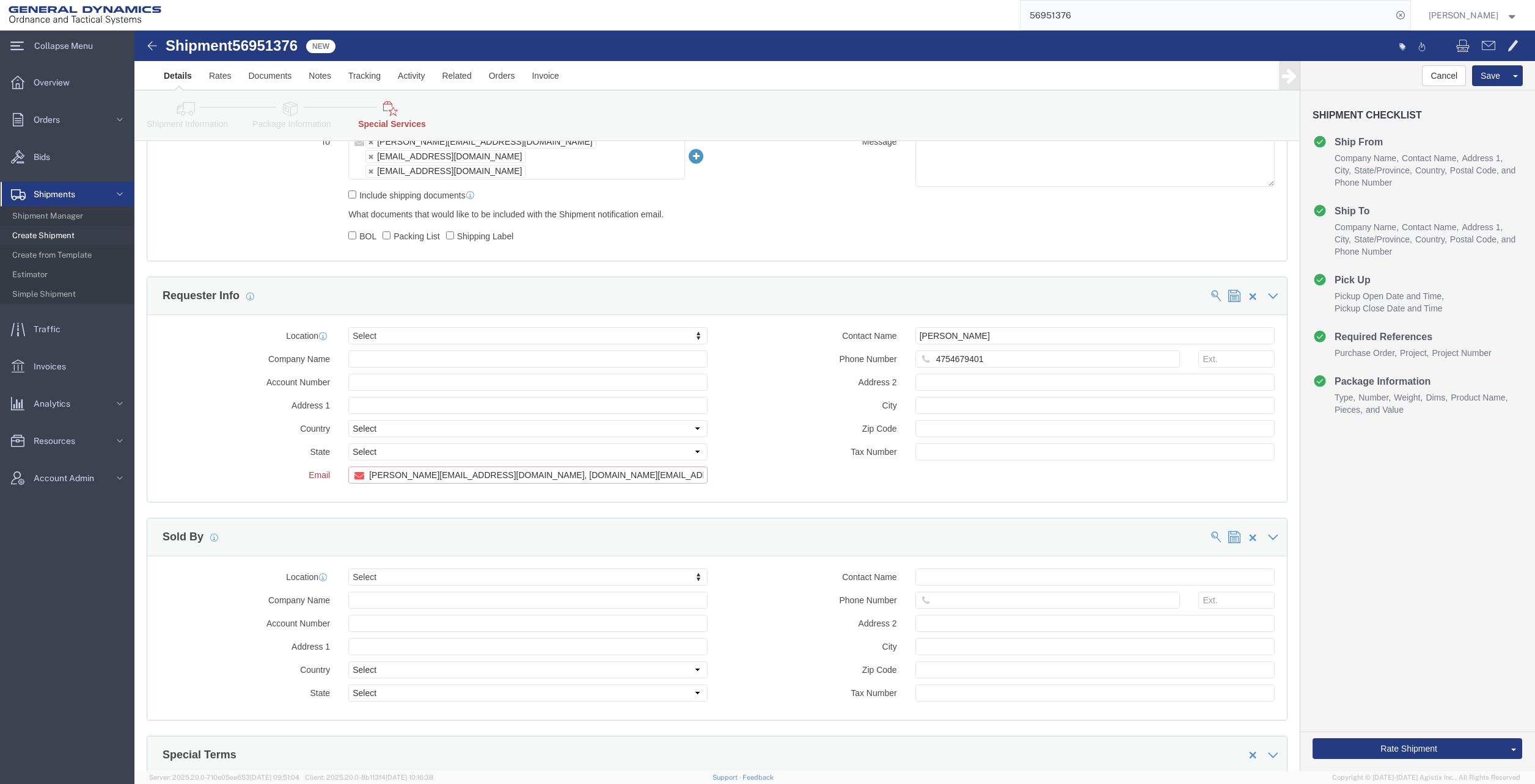
scroll to position [1133, 0]
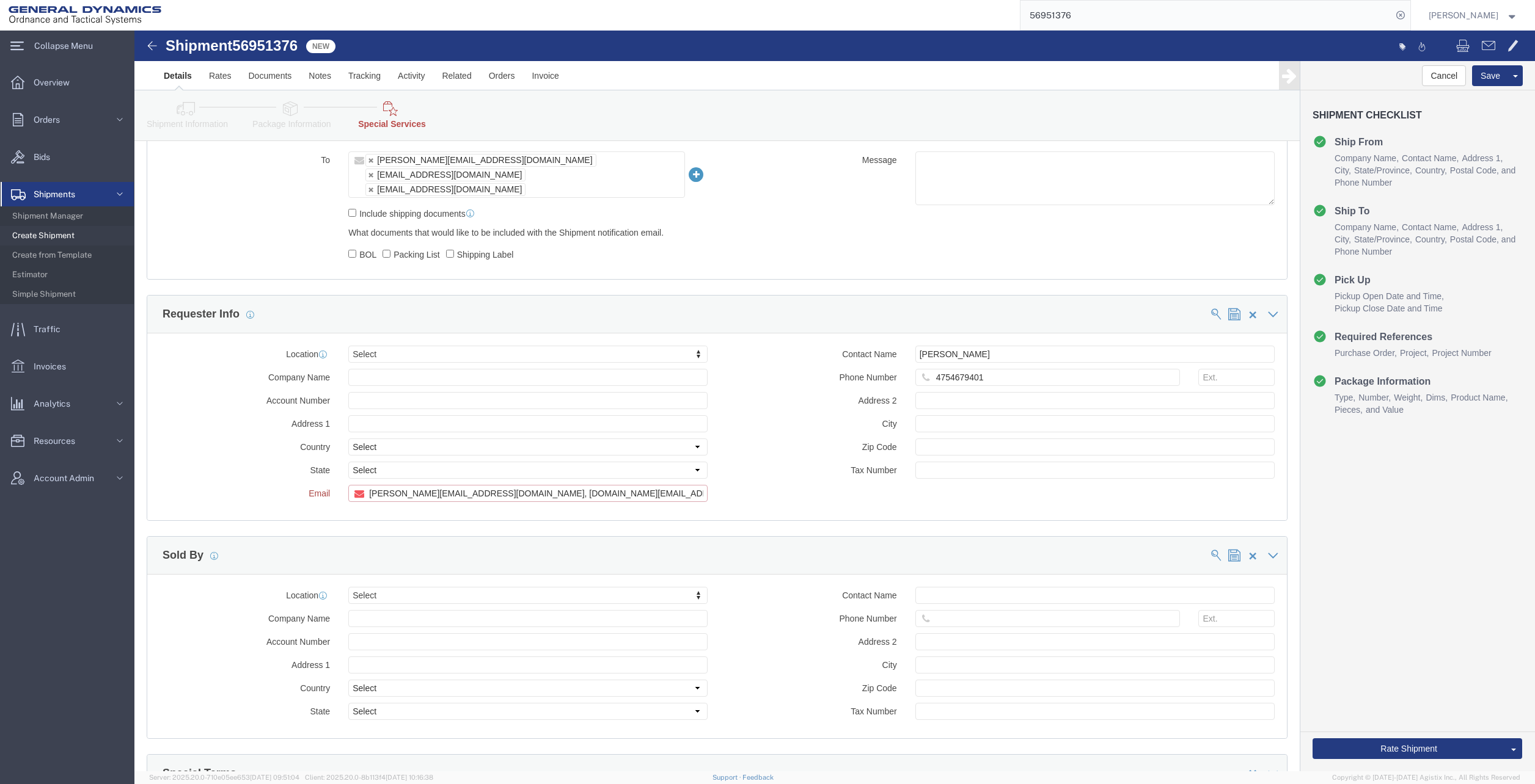
drag, startPoint x: 352, startPoint y: 387, endPoint x: 195, endPoint y: 385, distance: 157.0
click div "Location Select Select My Profile Location GD-OTS [GEOGRAPHIC_DATA] (Commerce) …"
type input "[EMAIL_ADDRESS][DOMAIN_NAME]"
click button "Rate Shipment"
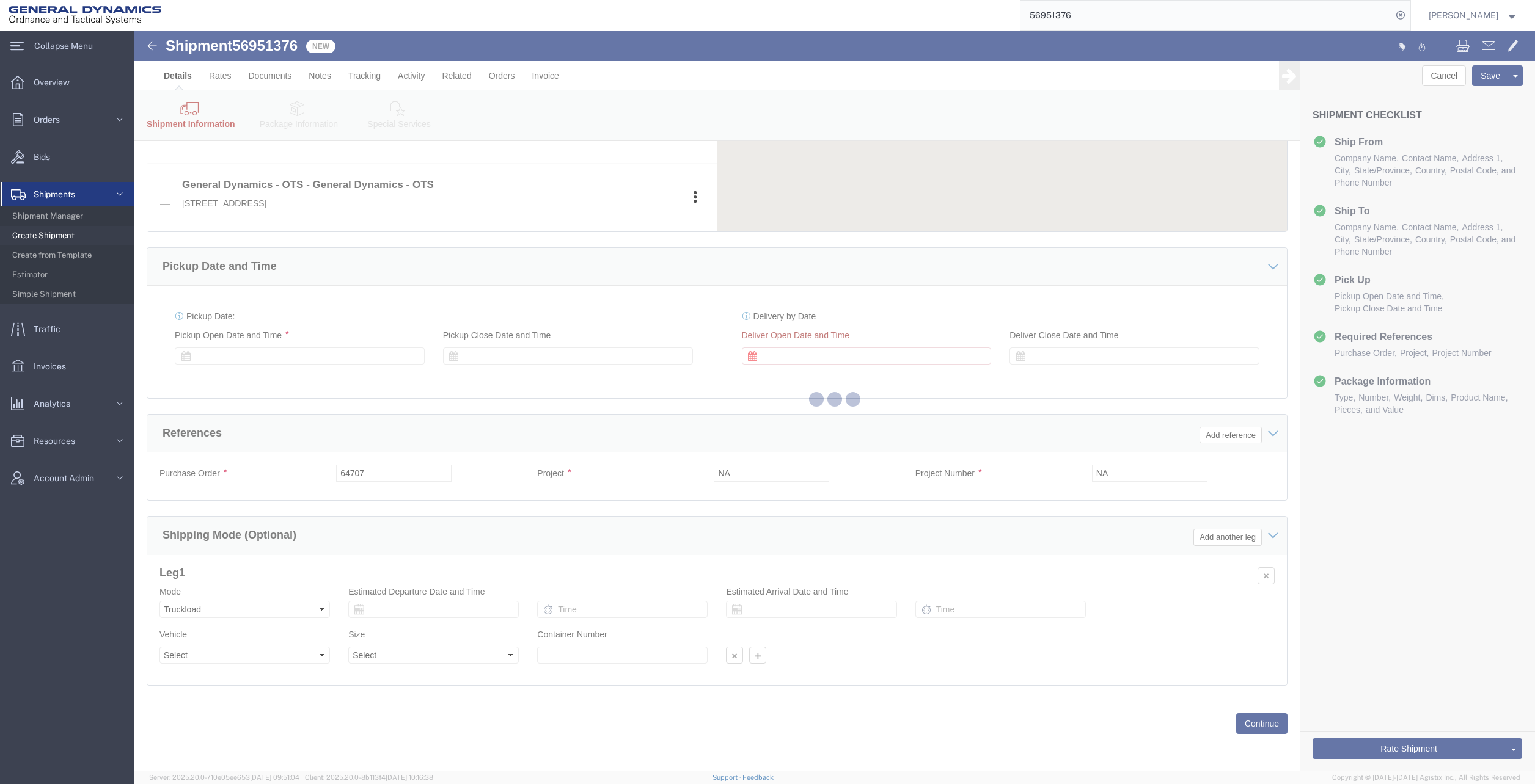
scroll to position [552, 0]
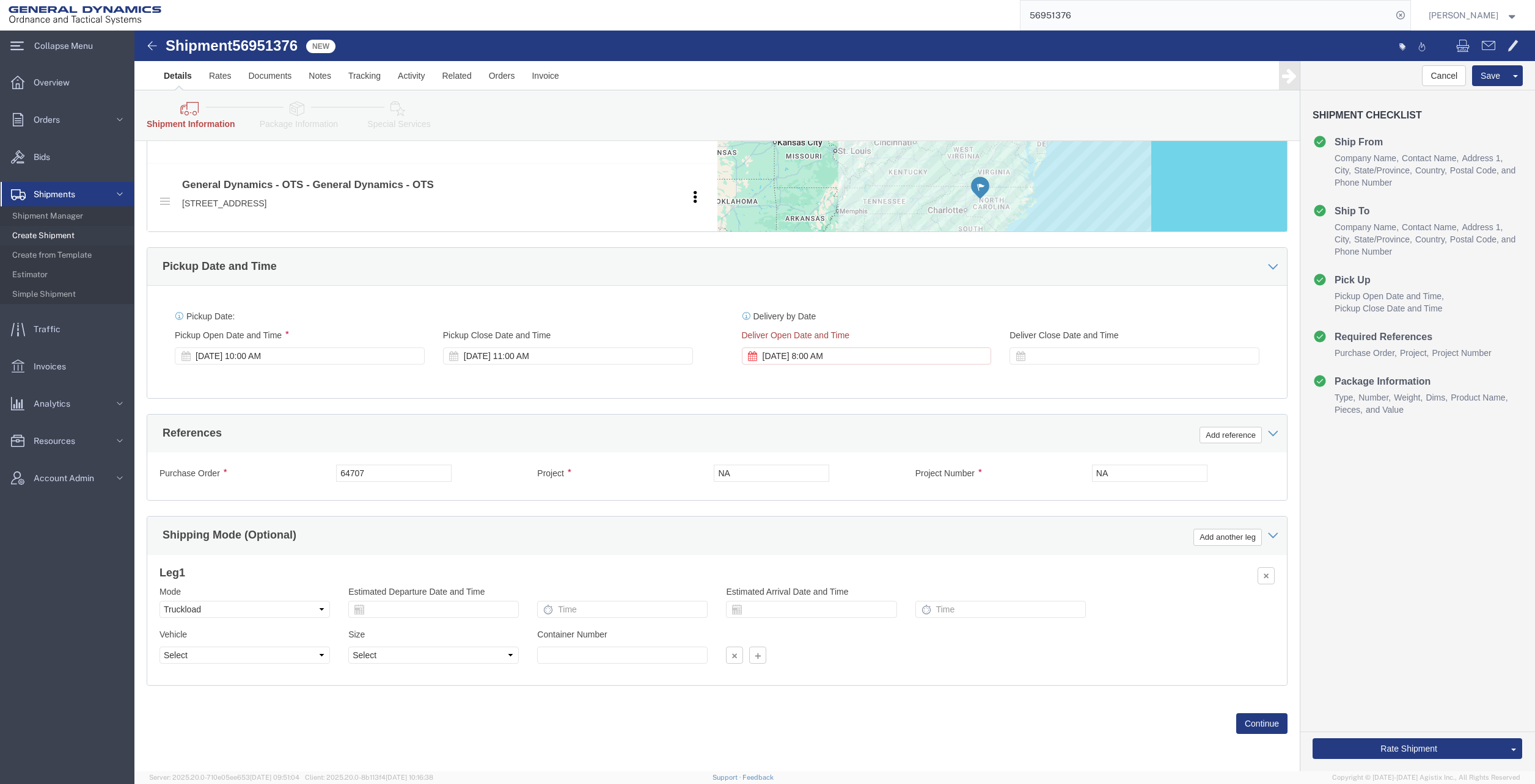
click icon
click button "Continue"
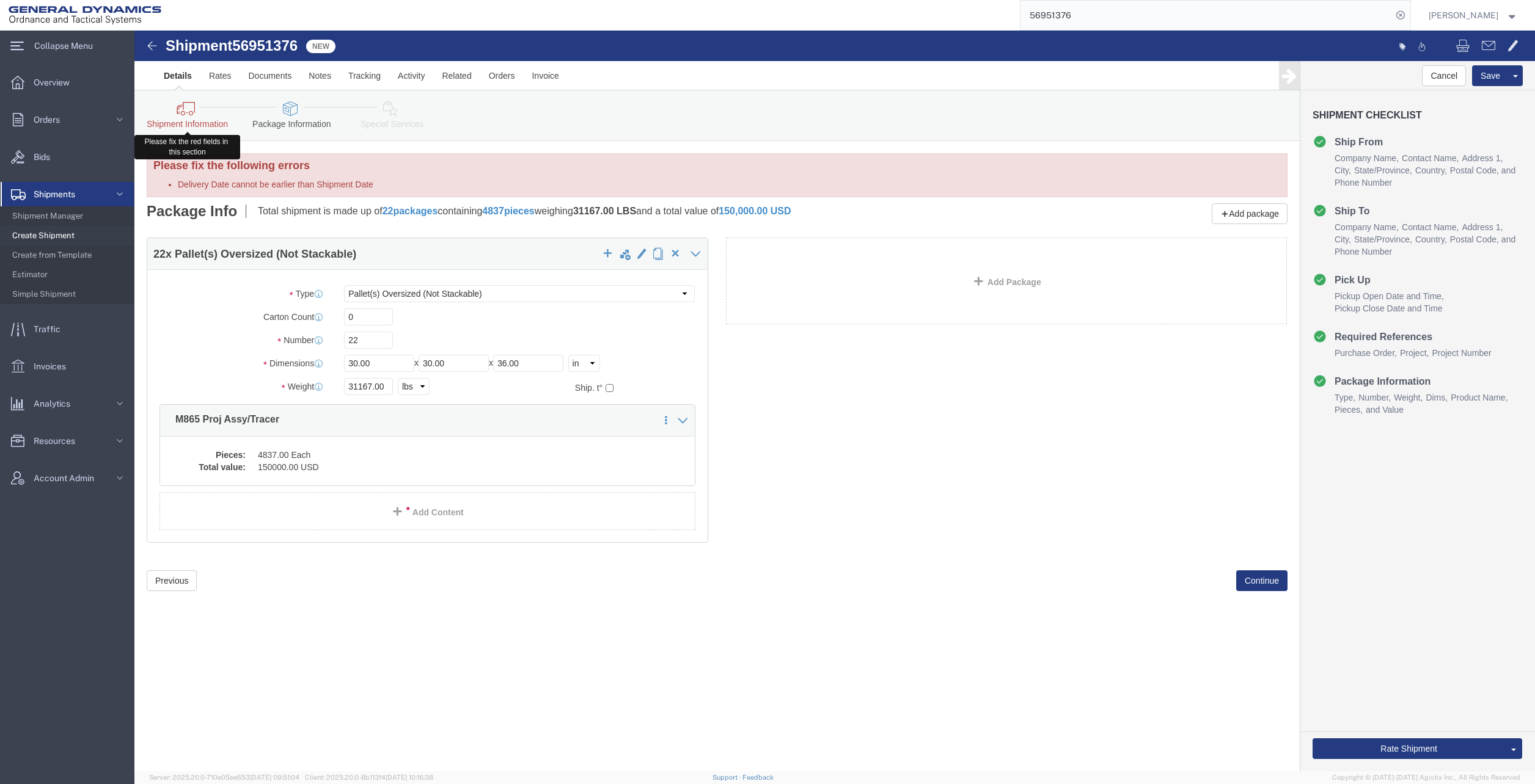
click link "Shipment Information"
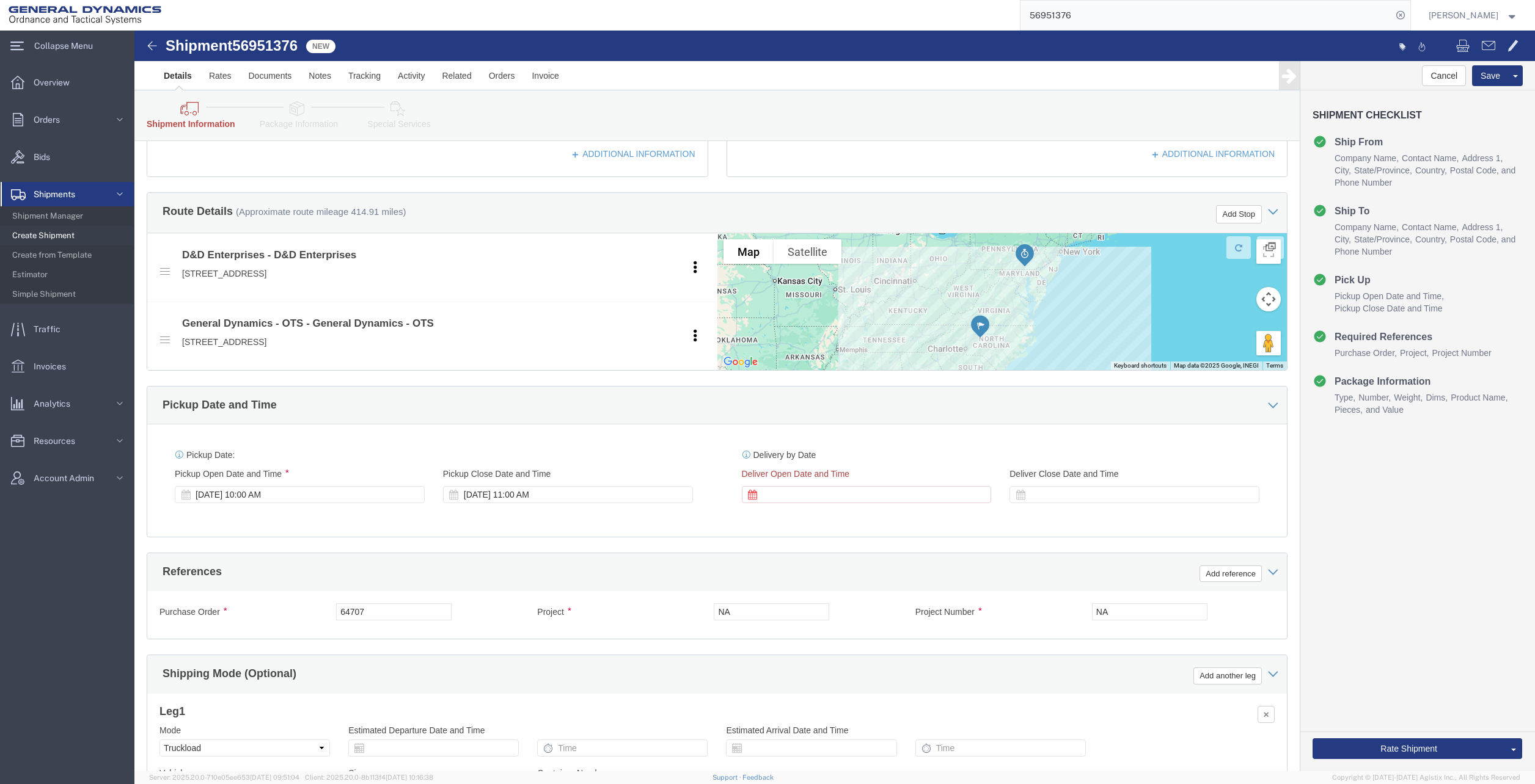
scroll to position [428, 0]
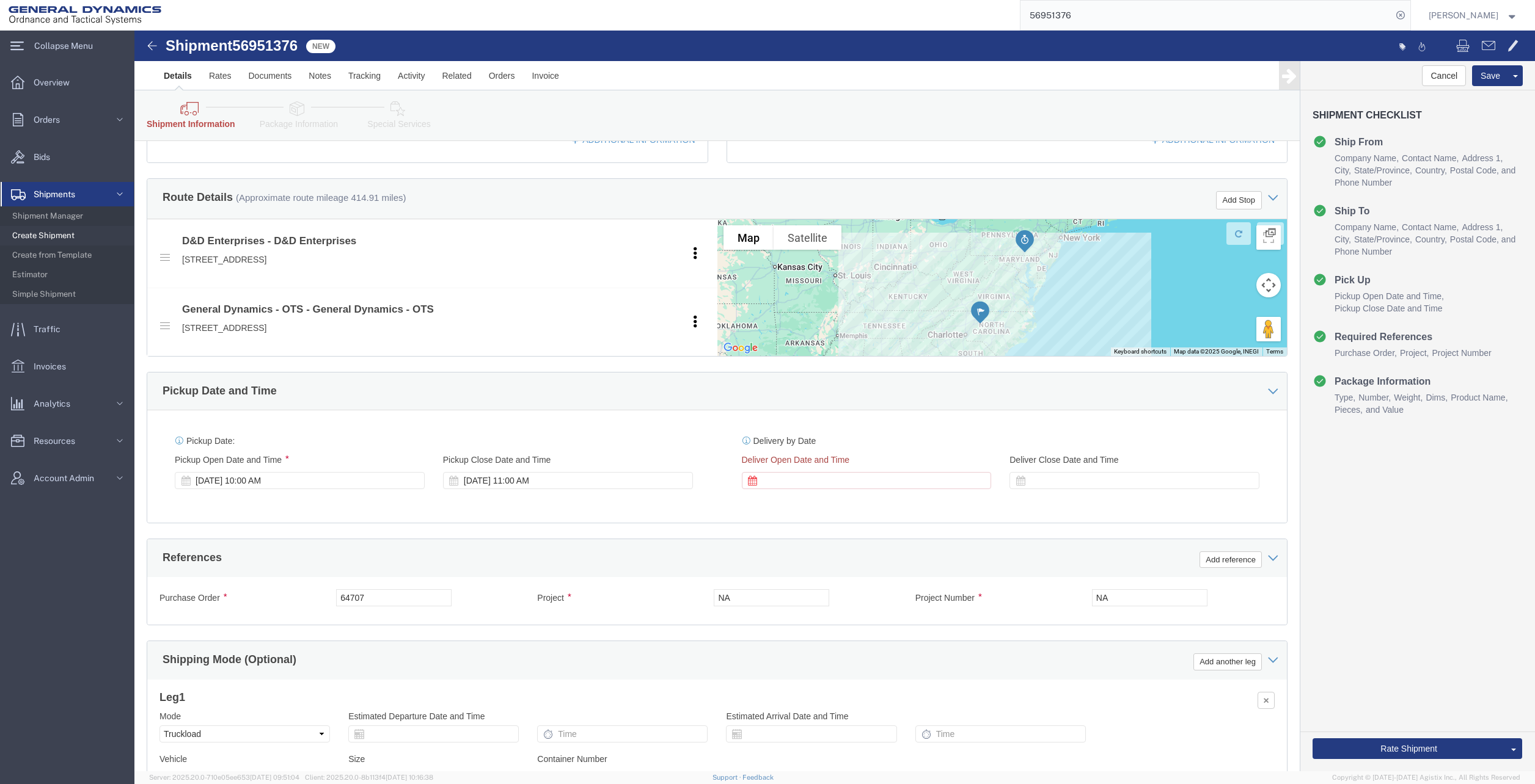
click div "Delivery by Date Delivery Start Date Delivery Start Time Deliver Open Date and …"
click div
click button "Apply"
click button "Rate Shipment"
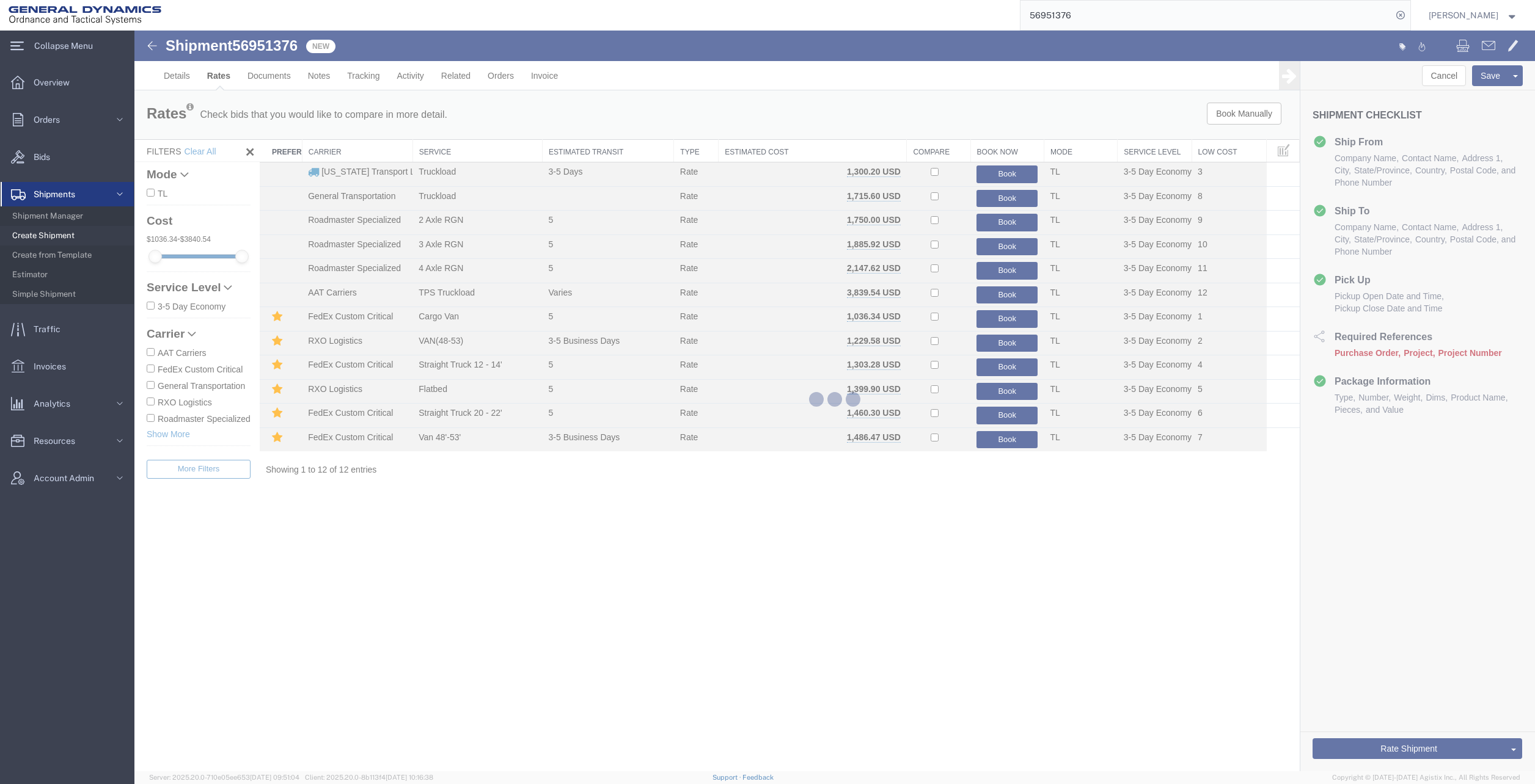
scroll to position [0, 0]
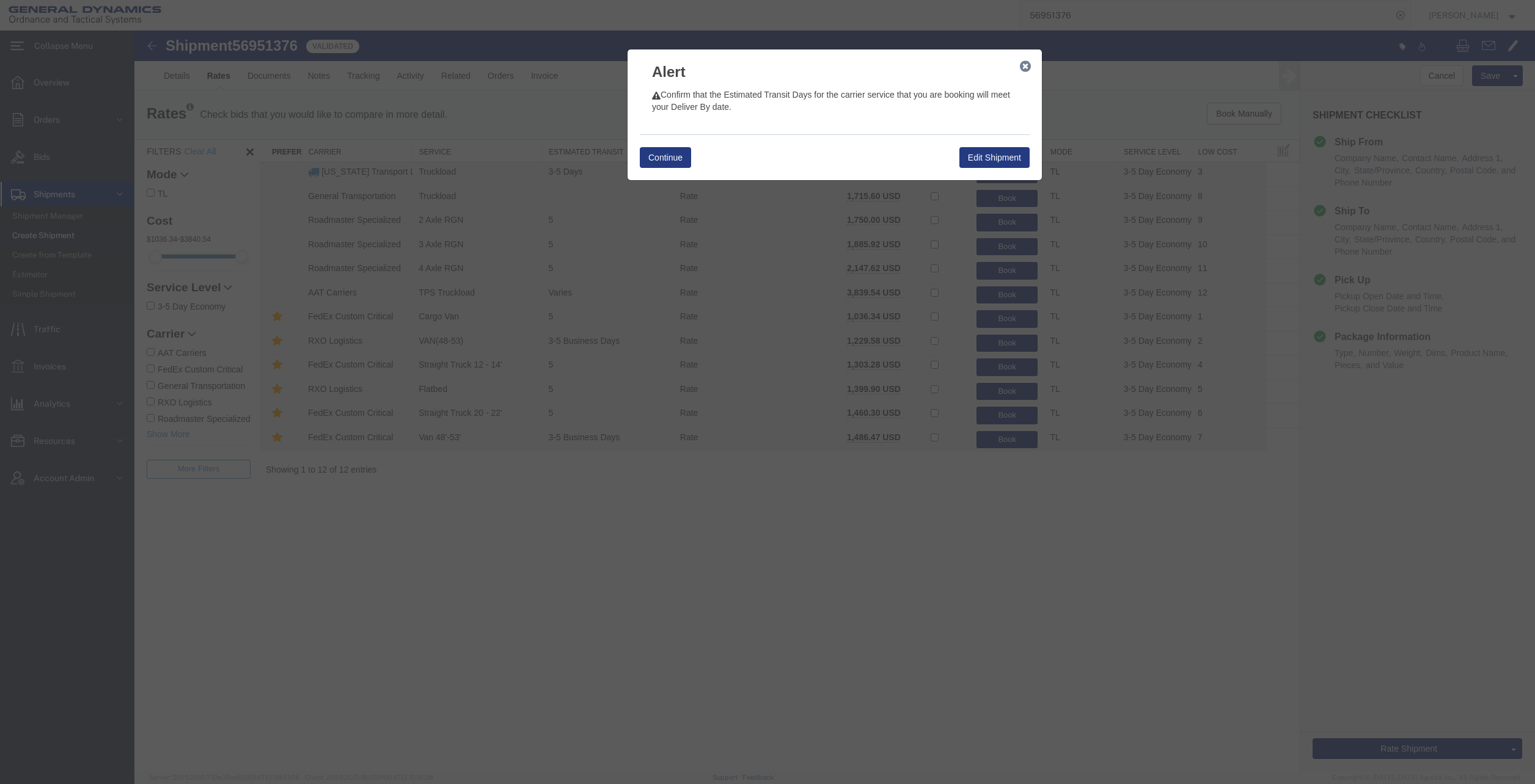
click at [667, 145] on div "Continue Edit Shipment" at bounding box center [835, 157] width 390 height 46
click at [666, 145] on div "Continue Edit Shipment" at bounding box center [835, 157] width 390 height 46
click at [667, 154] on button "Continue" at bounding box center [665, 158] width 51 height 21
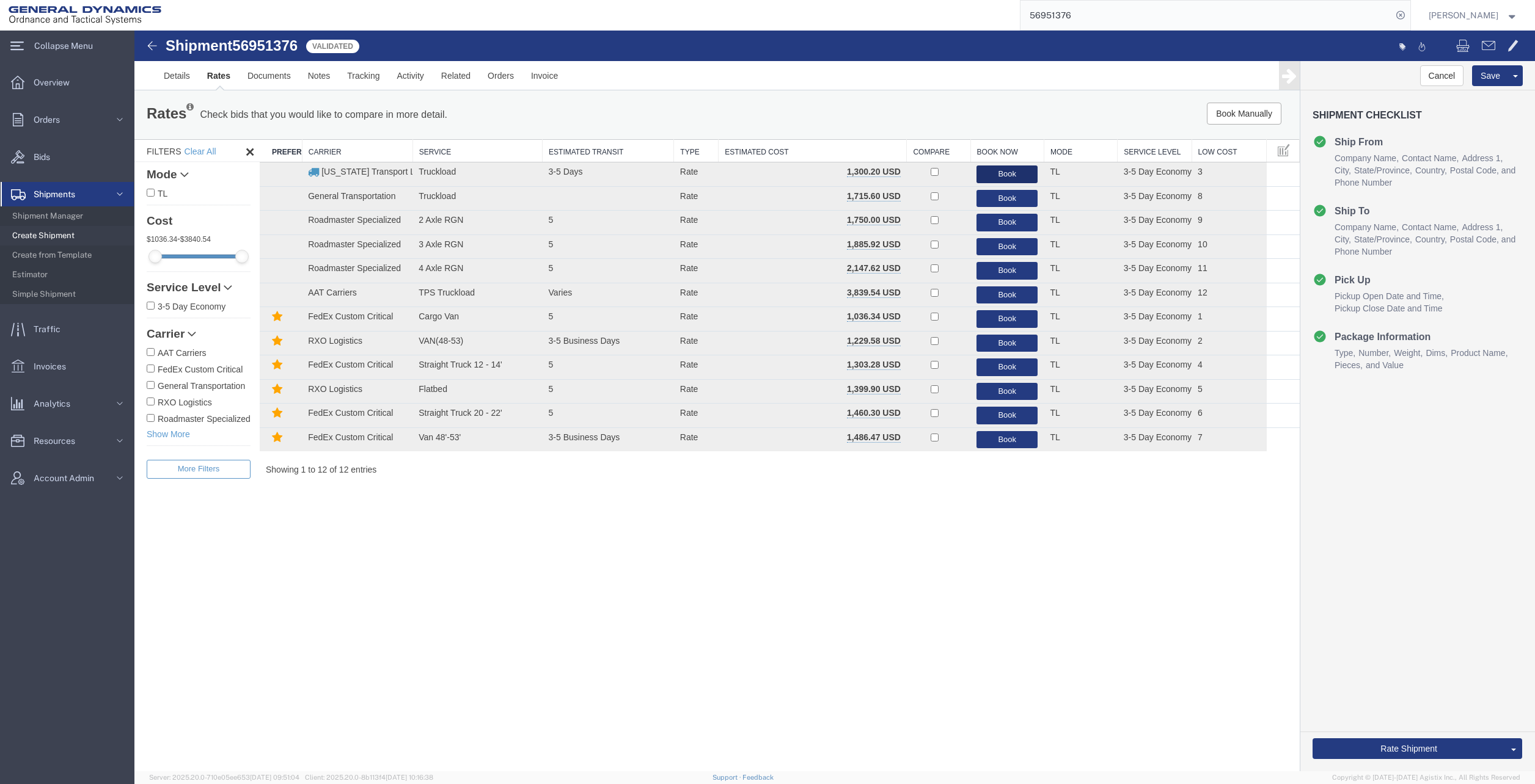
click at [989, 167] on button "Book" at bounding box center [1007, 175] width 61 height 18
